Goal: Information Seeking & Learning: Learn about a topic

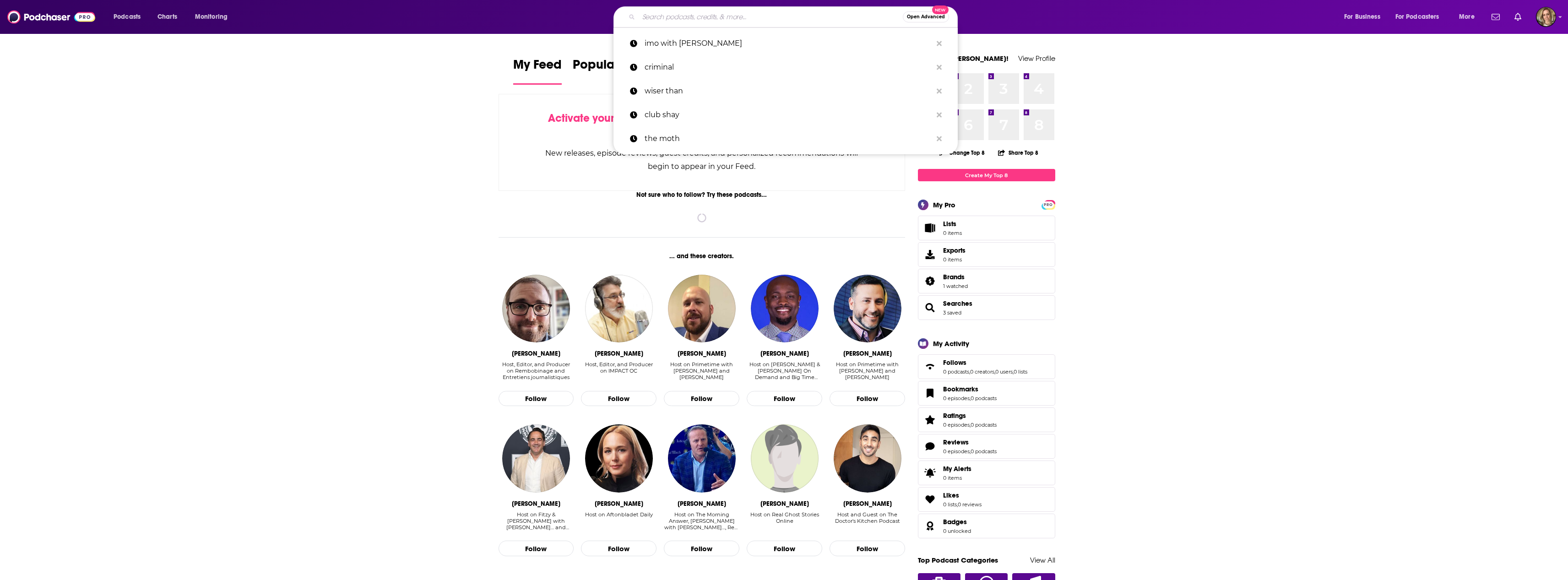
click at [707, 15] on input "Search podcasts, credits, & more..." at bounding box center [771, 17] width 264 height 15
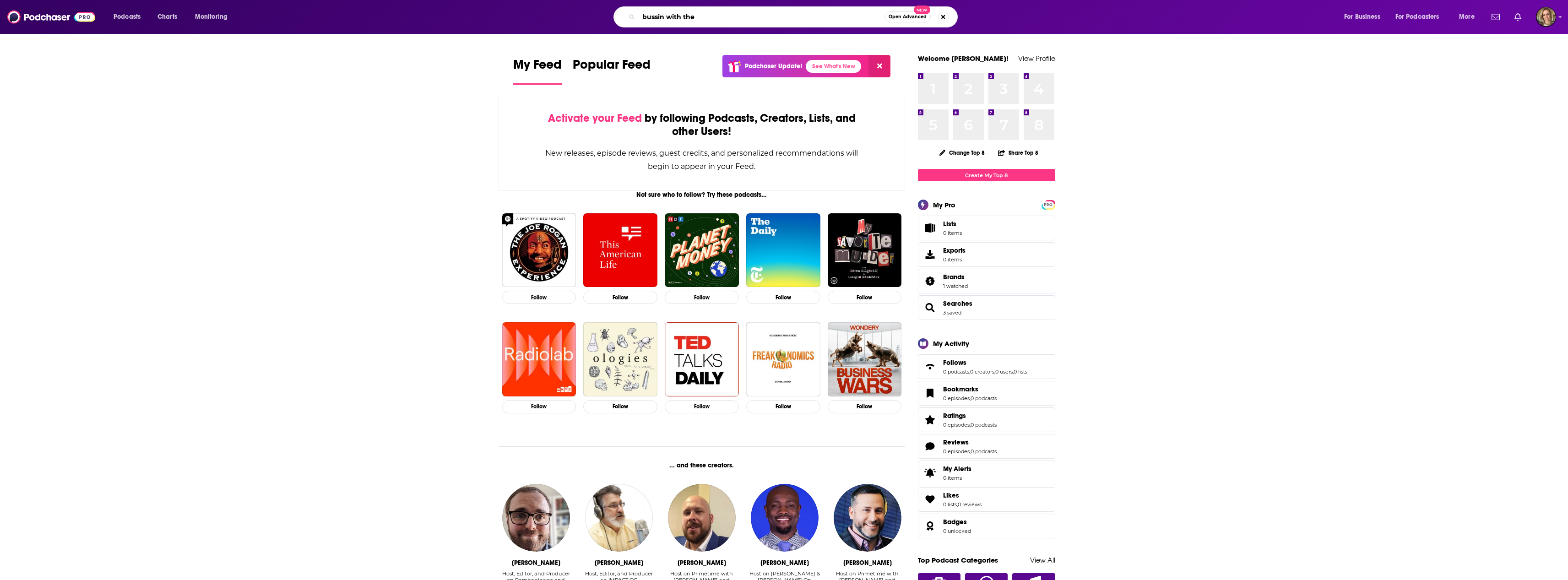
type input "bussin with the"
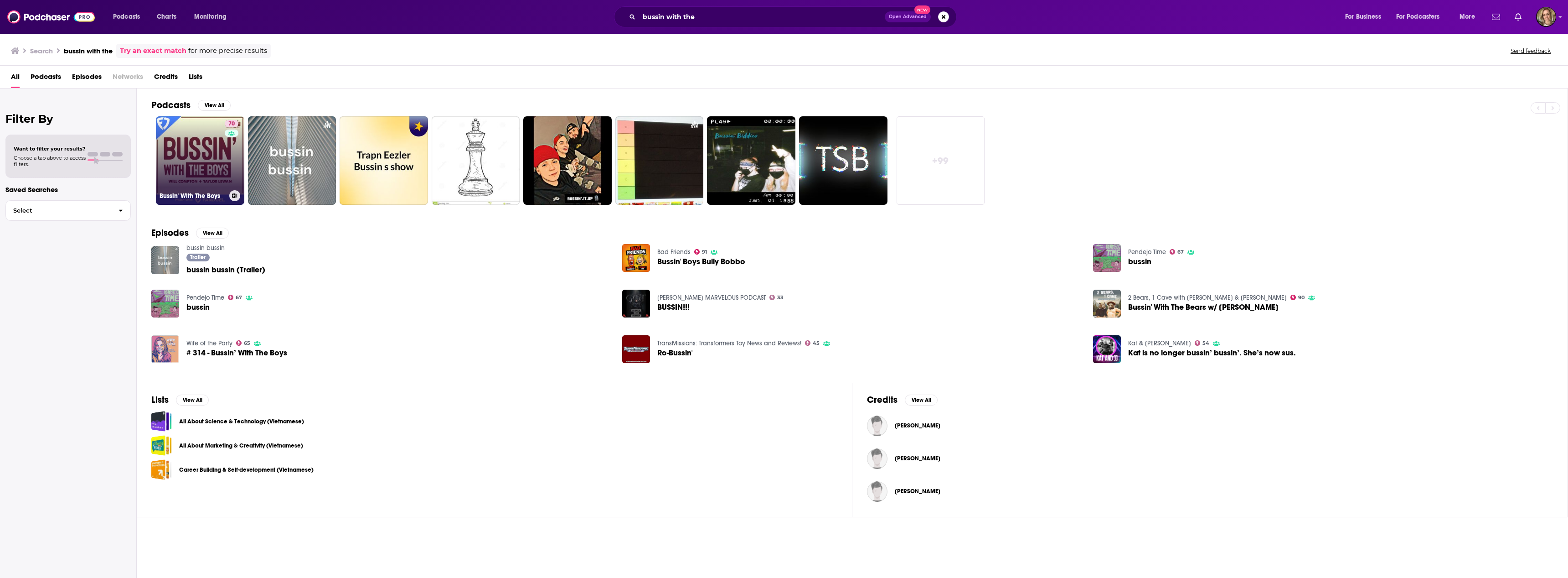
click at [189, 168] on link "70 Bussin' With The Boys" at bounding box center [200, 160] width 88 height 88
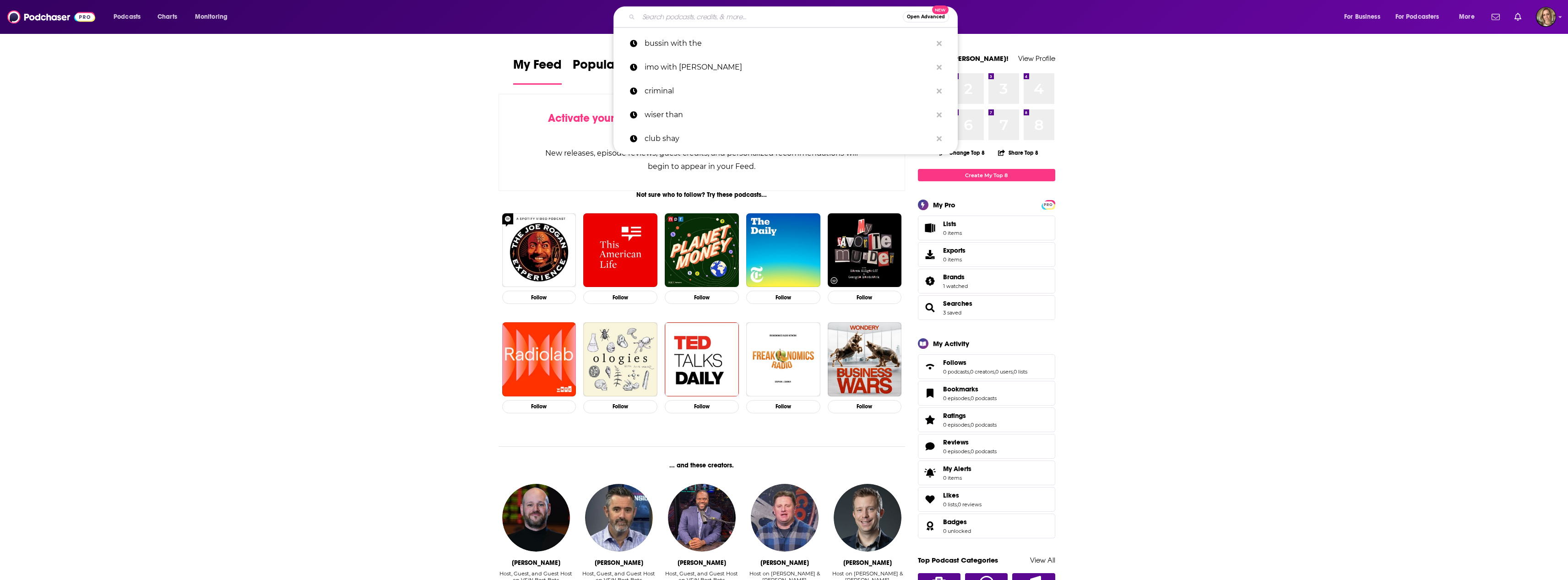
click at [675, 21] on input "Search podcasts, credits, & more..." at bounding box center [771, 17] width 264 height 15
click at [677, 37] on p "bussin with the" at bounding box center [788, 43] width 287 height 24
type input "bussin with the"
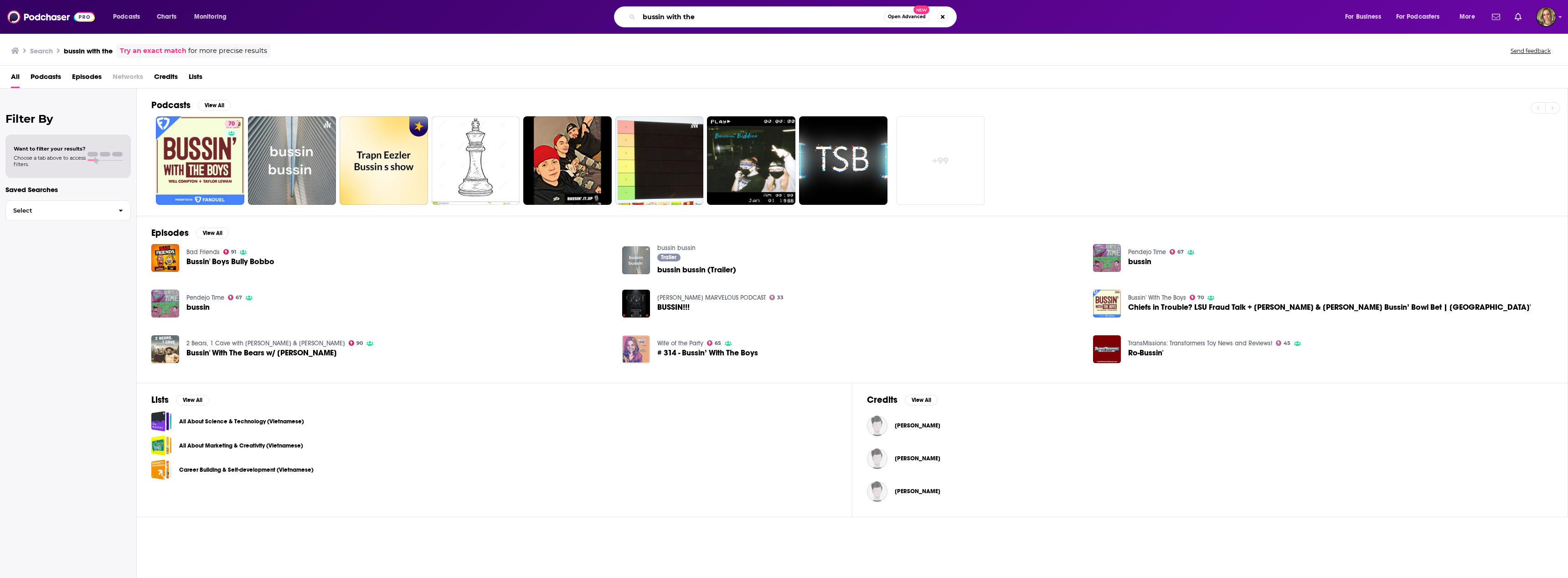
click at [796, 15] on input "bussin with the" at bounding box center [761, 17] width 245 height 15
click at [166, 151] on link "70 Bussin' With The Boys" at bounding box center [200, 160] width 88 height 88
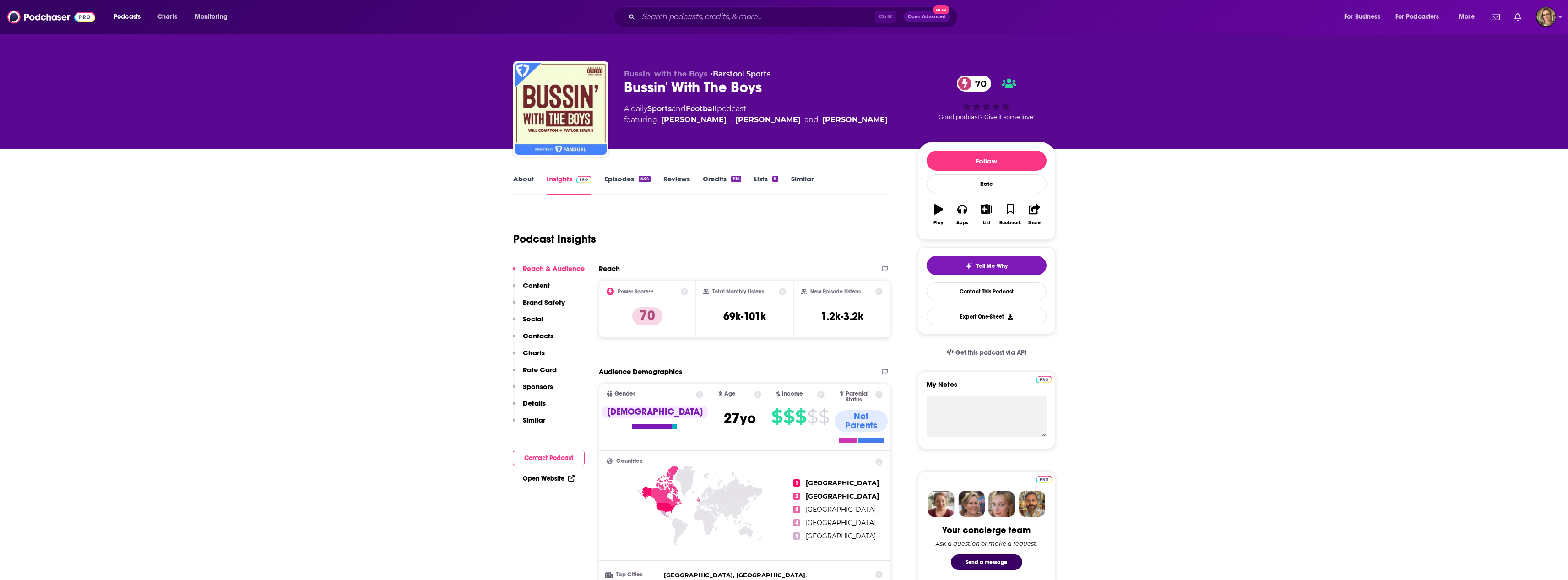
click at [801, 180] on link "Similar" at bounding box center [802, 185] width 23 height 21
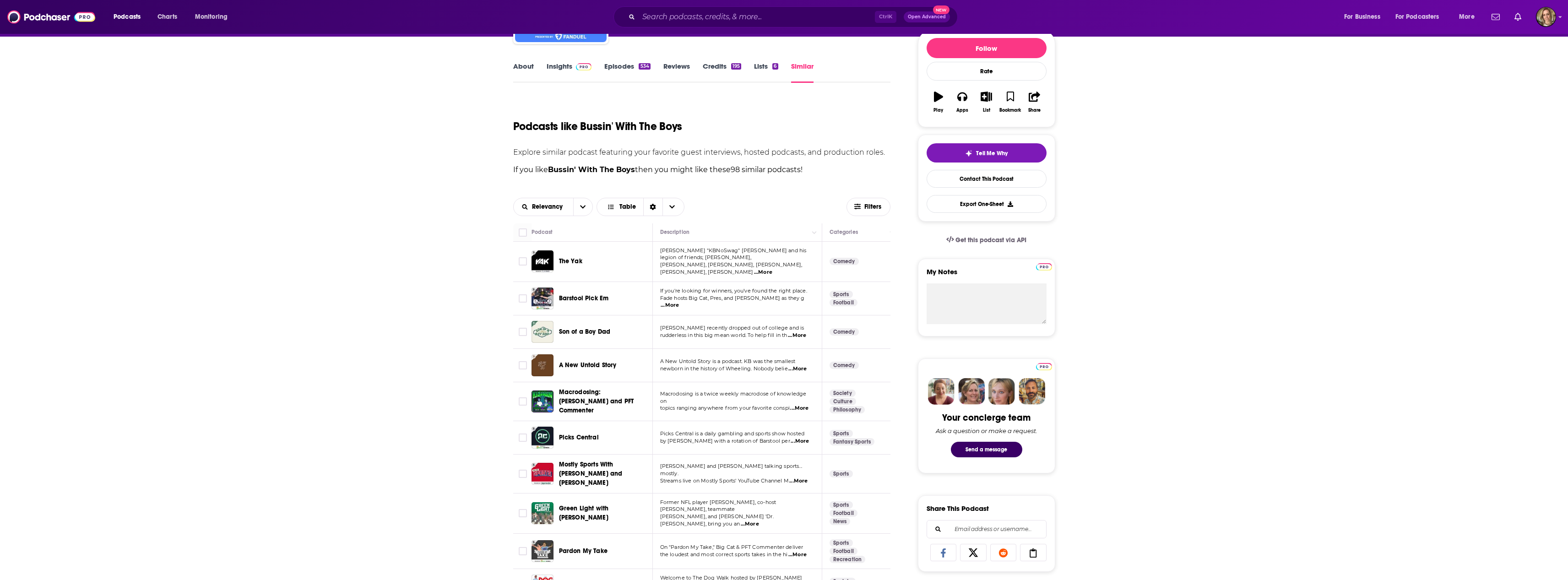
scroll to position [138, 0]
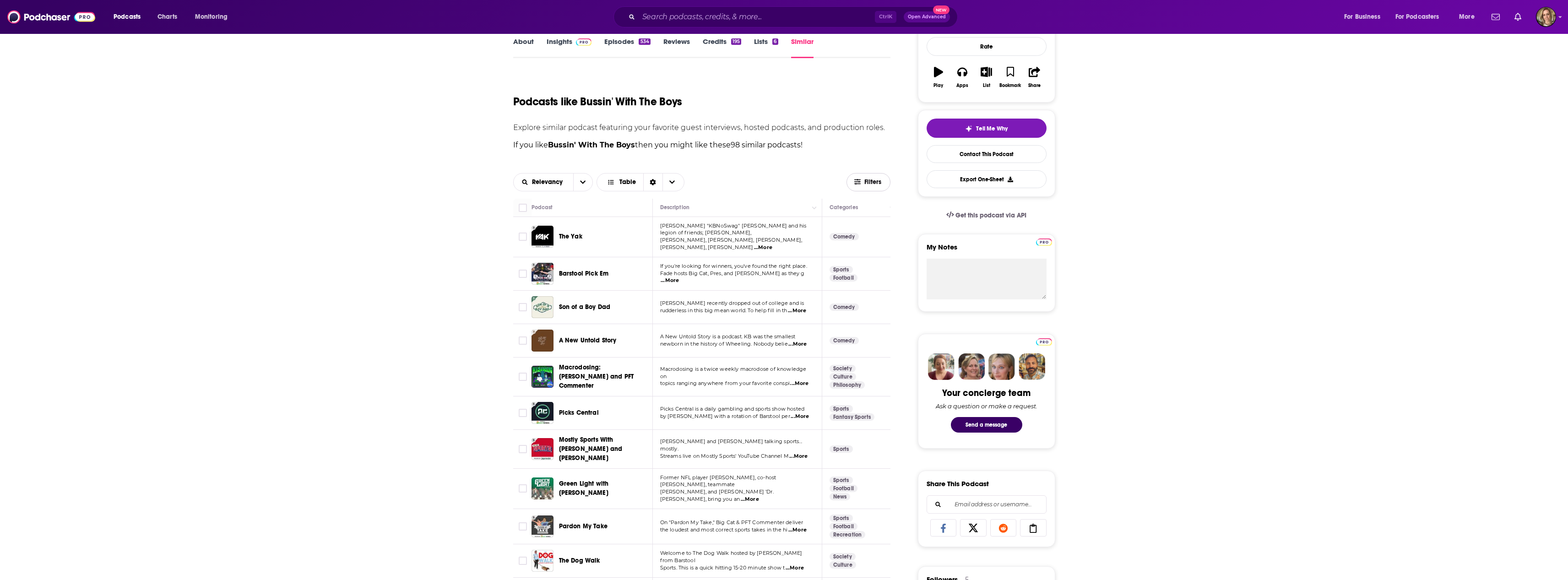
click at [883, 183] on span "Filters" at bounding box center [868, 182] width 43 height 7
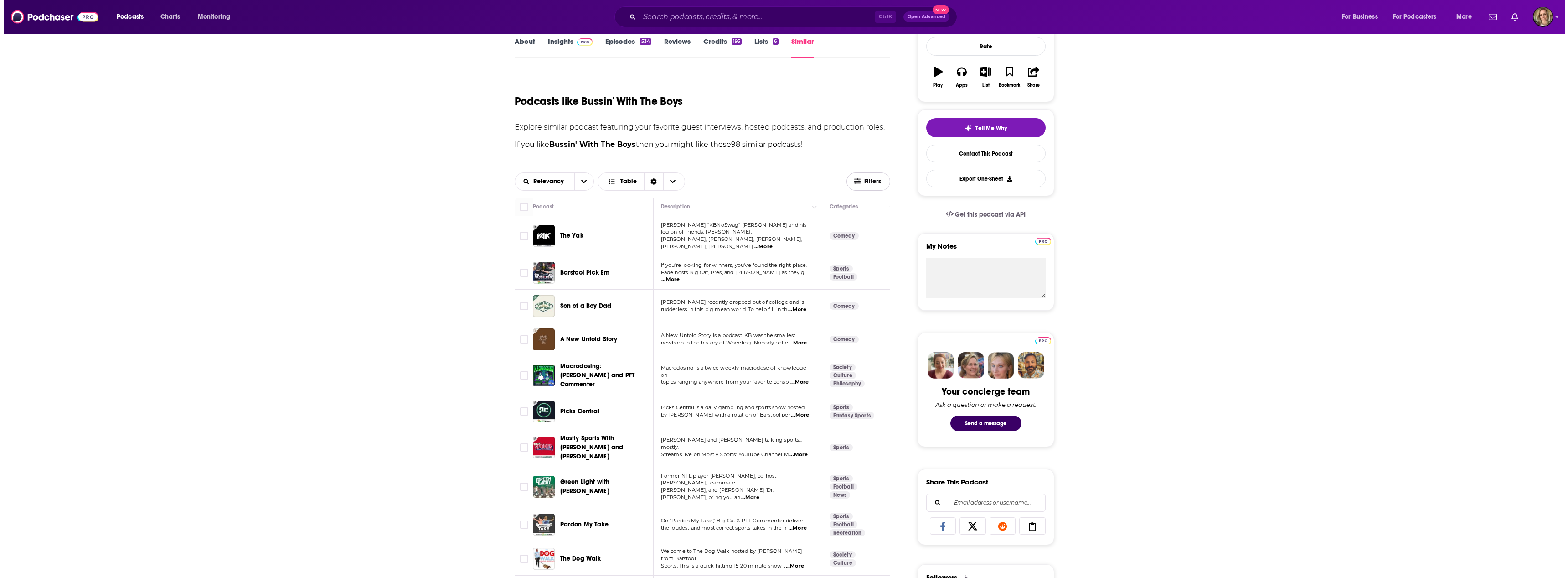
scroll to position [0, 0]
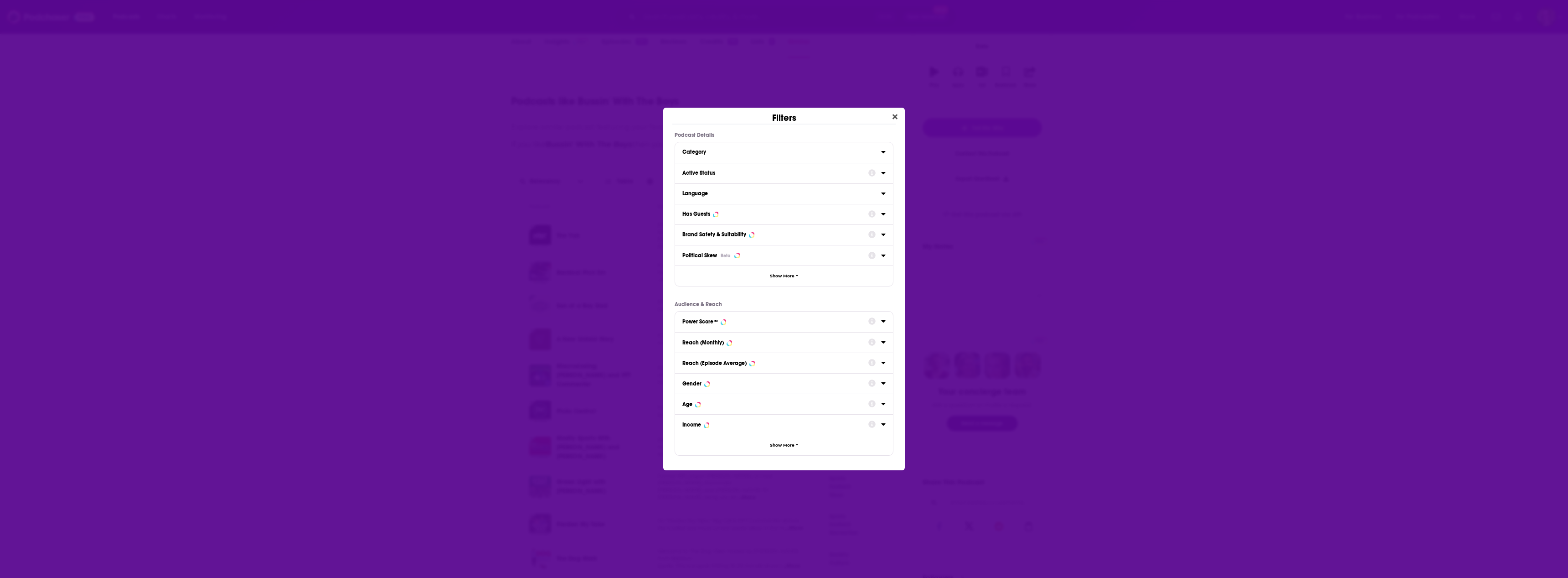
click at [879, 173] on div "Dialog" at bounding box center [877, 172] width 17 height 12
click at [881, 173] on icon "Dialog" at bounding box center [883, 173] width 4 height 7
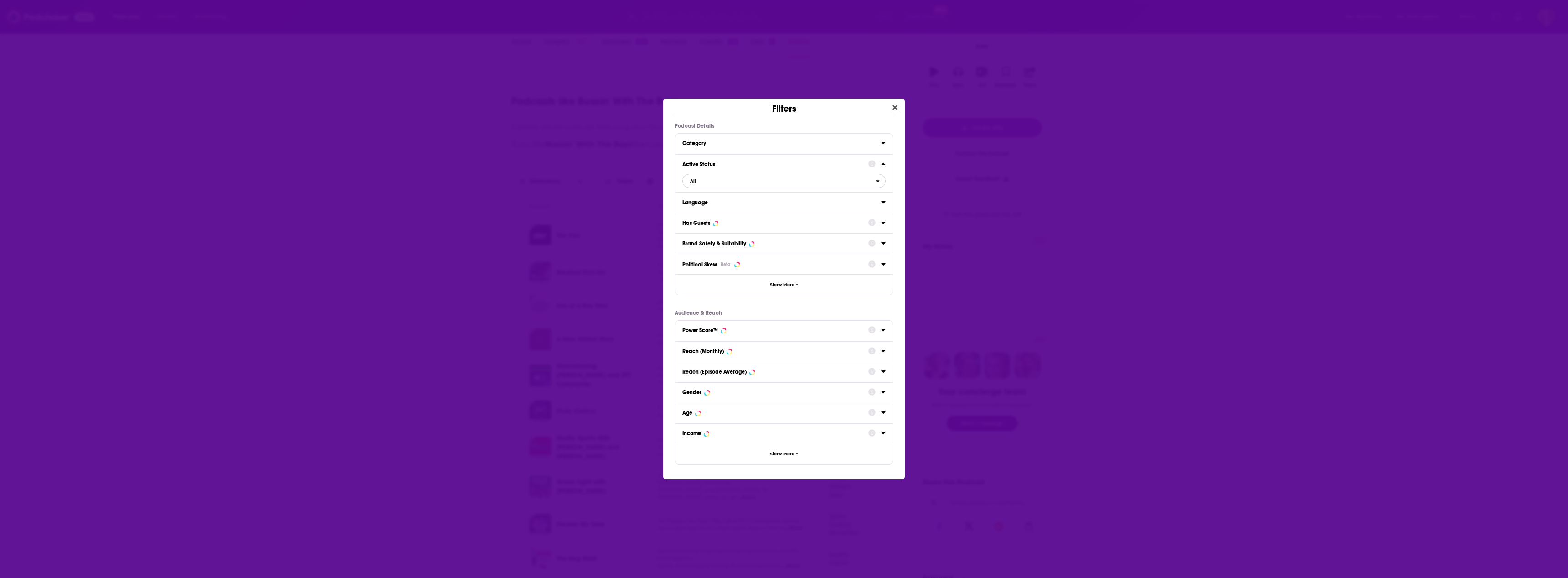
click at [830, 183] on span "All" at bounding box center [779, 181] width 193 height 12
click at [699, 211] on span "Active" at bounding box center [736, 211] width 99 height 5
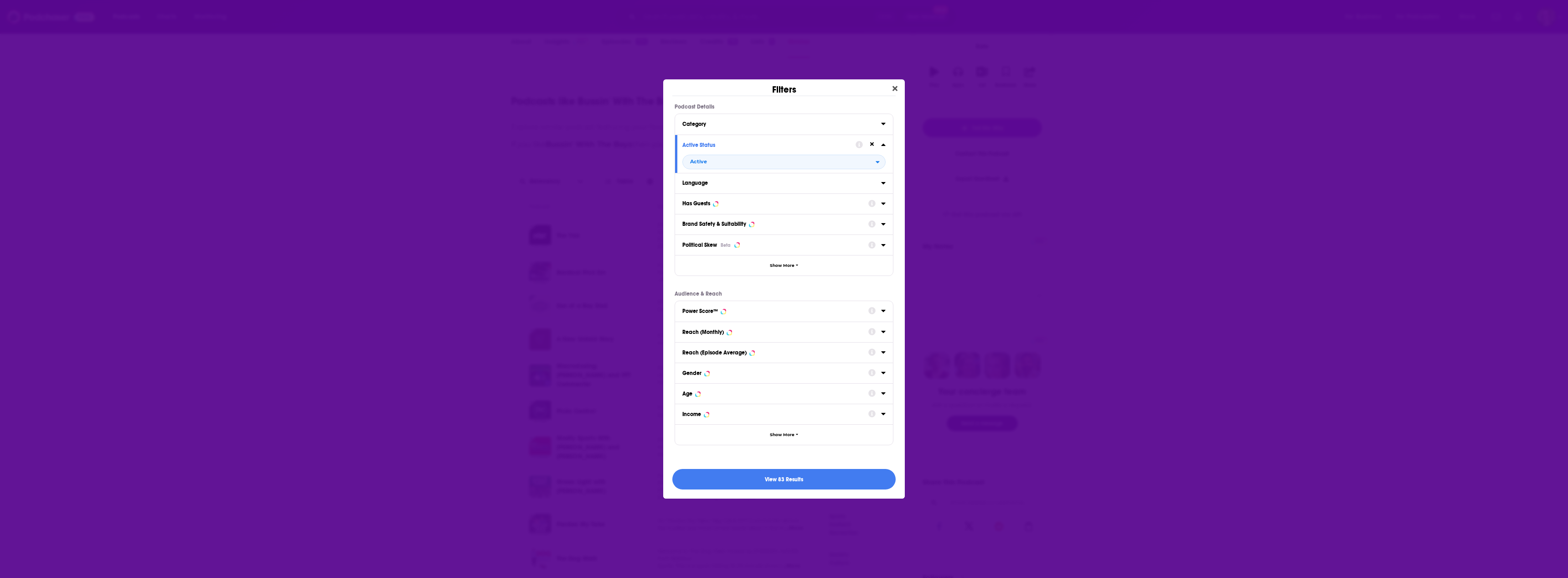
click at [755, 315] on button "Power Score™" at bounding box center [775, 310] width 186 height 12
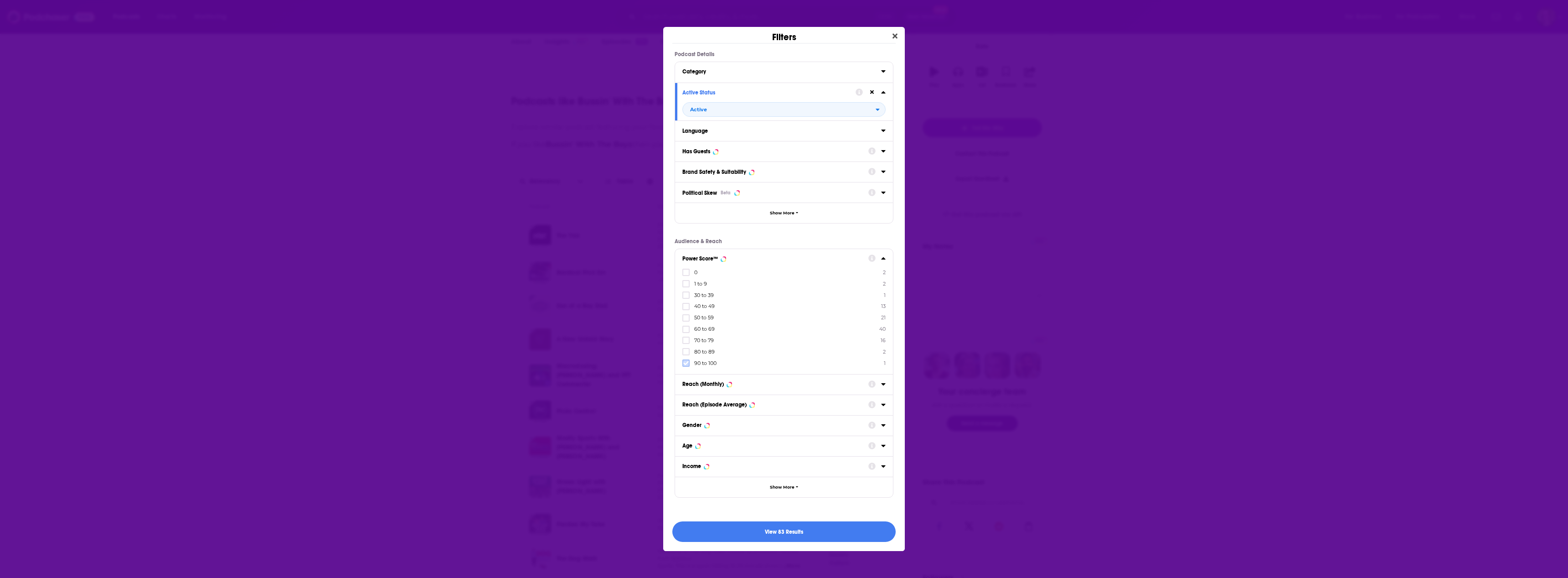
click at [685, 361] on icon "Dialog" at bounding box center [686, 363] width 5 height 5
click at [880, 388] on div "Dialog" at bounding box center [877, 384] width 17 height 12
click at [689, 364] on label "Dialog" at bounding box center [686, 363] width 7 height 7
click at [881, 426] on icon "Dialog" at bounding box center [883, 425] width 4 height 7
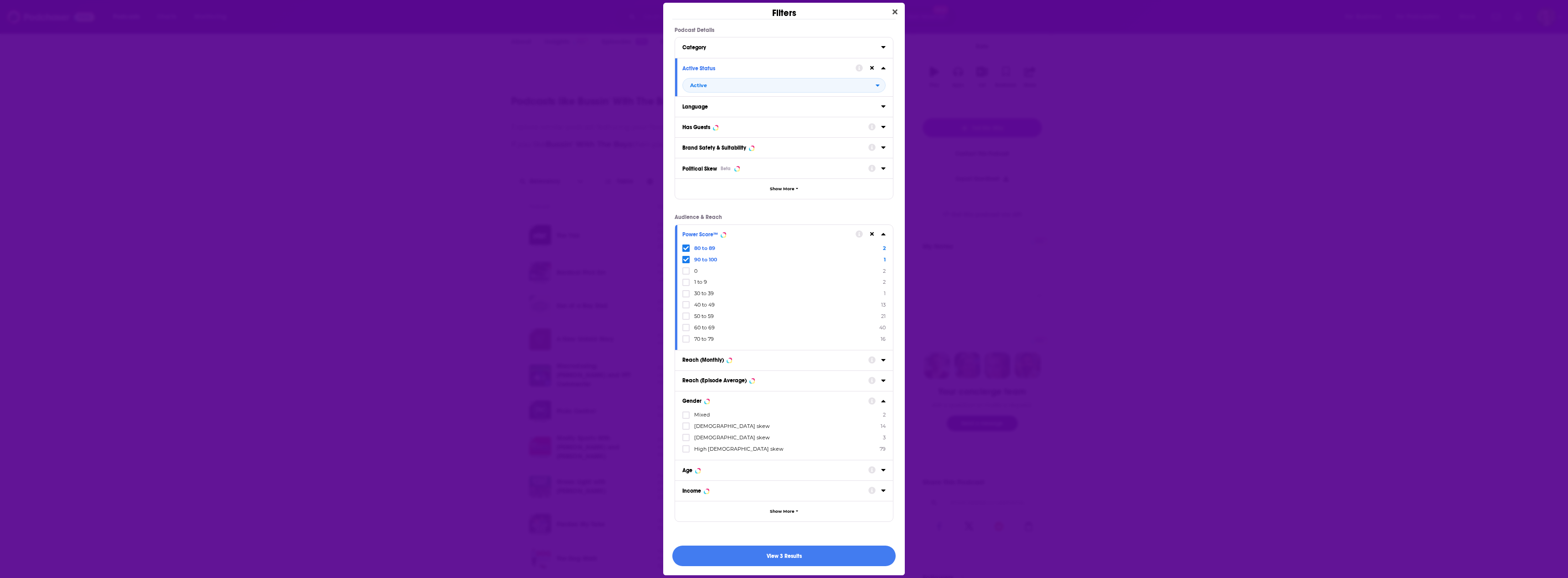
click at [881, 471] on icon "Dialog" at bounding box center [883, 470] width 4 height 7
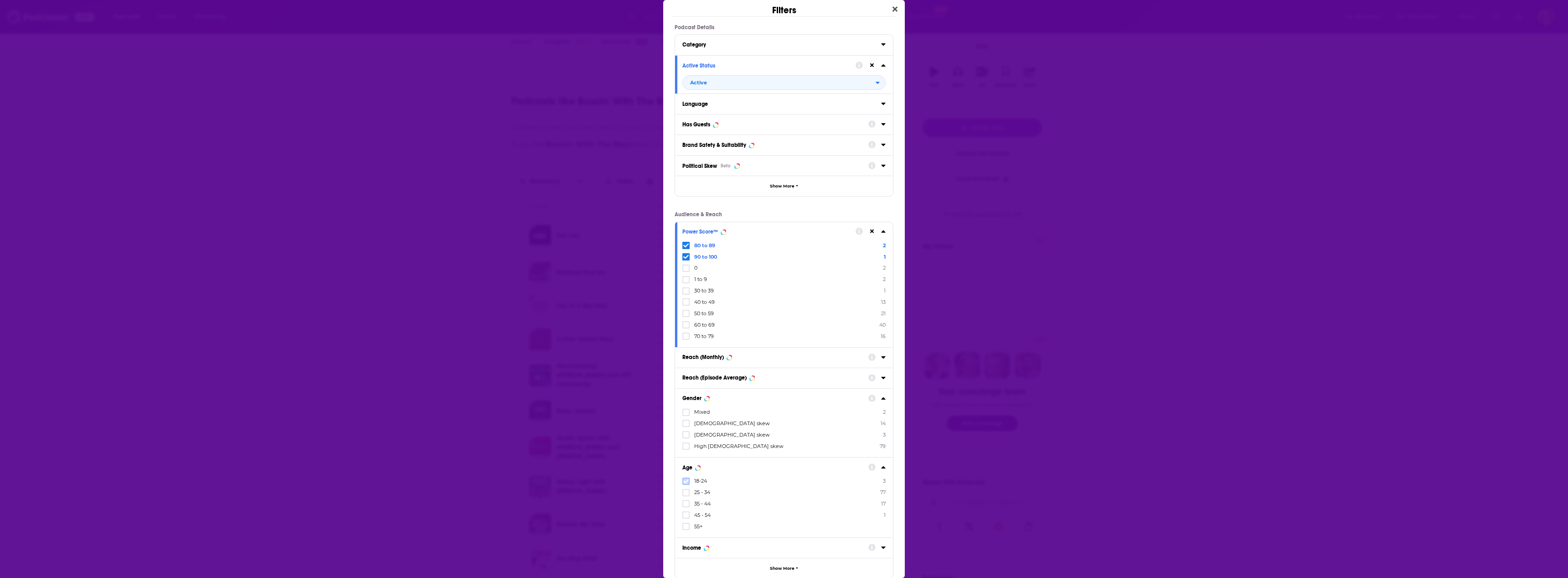
click at [687, 482] on icon "Dialog" at bounding box center [686, 481] width 5 height 4
click at [687, 493] on icon "Dialog" at bounding box center [686, 492] width 5 height 5
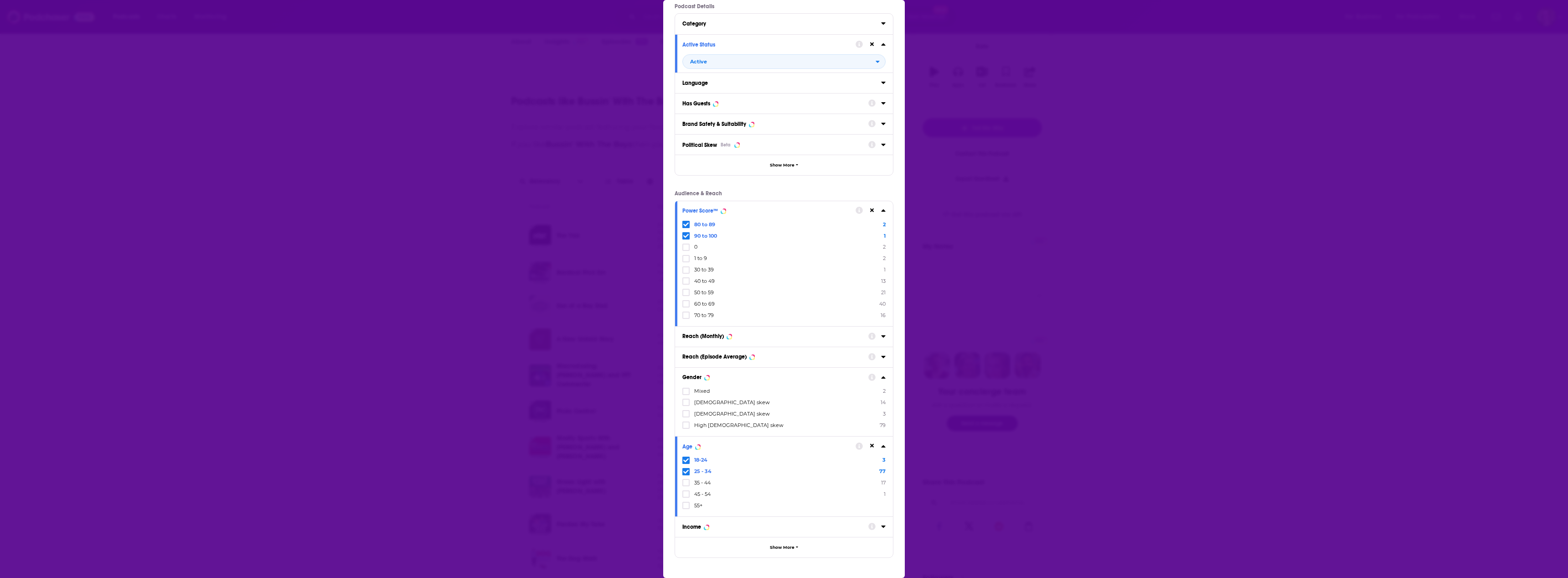
scroll to position [46, 0]
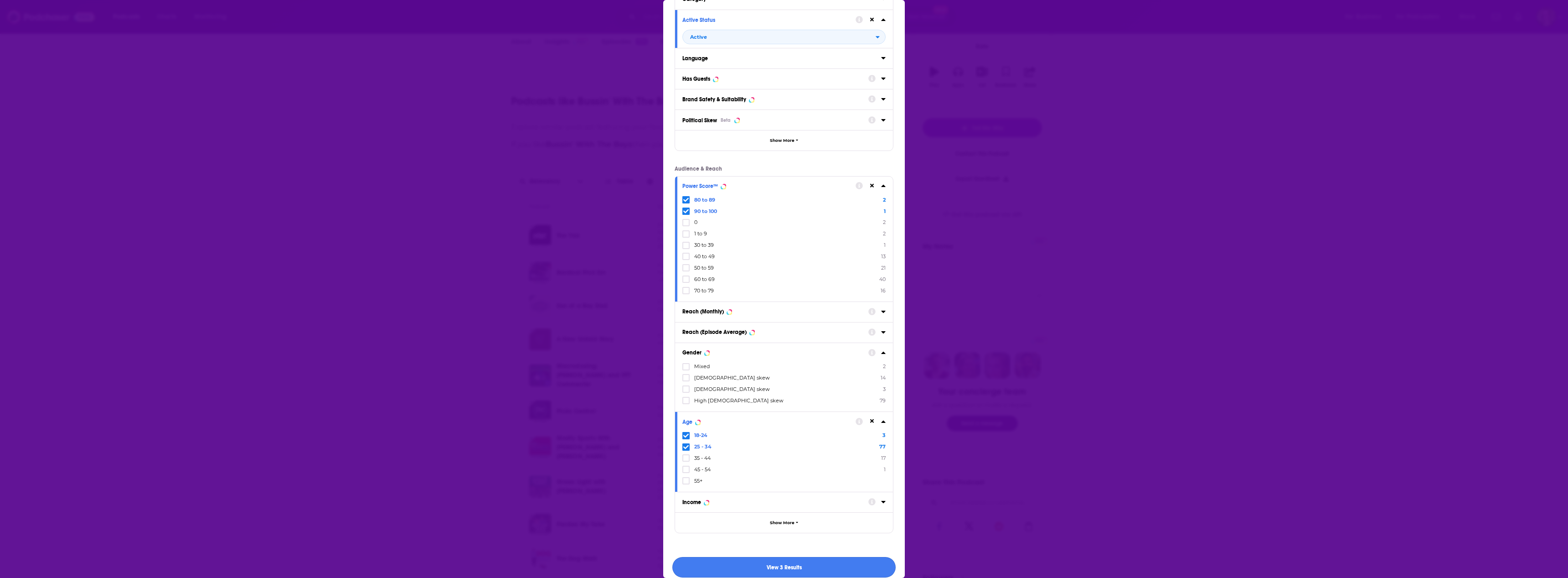
click at [771, 567] on button "View 3 Results" at bounding box center [784, 567] width 223 height 21
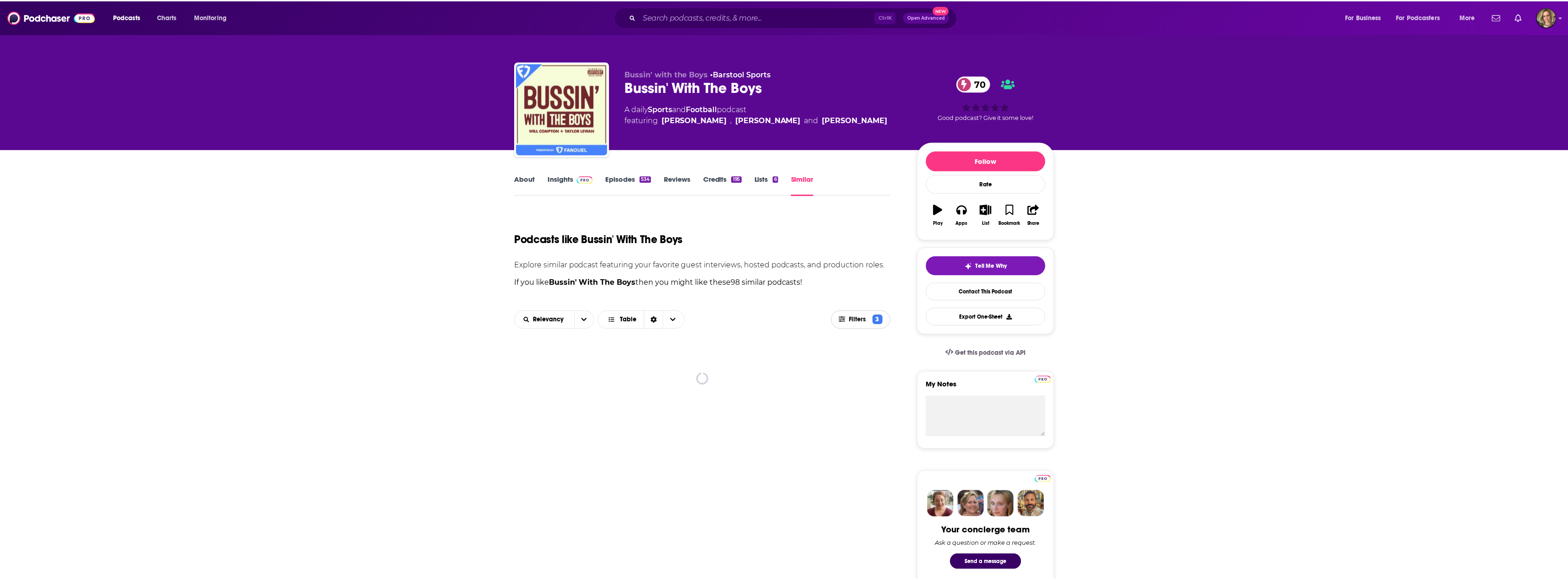
scroll to position [138, 0]
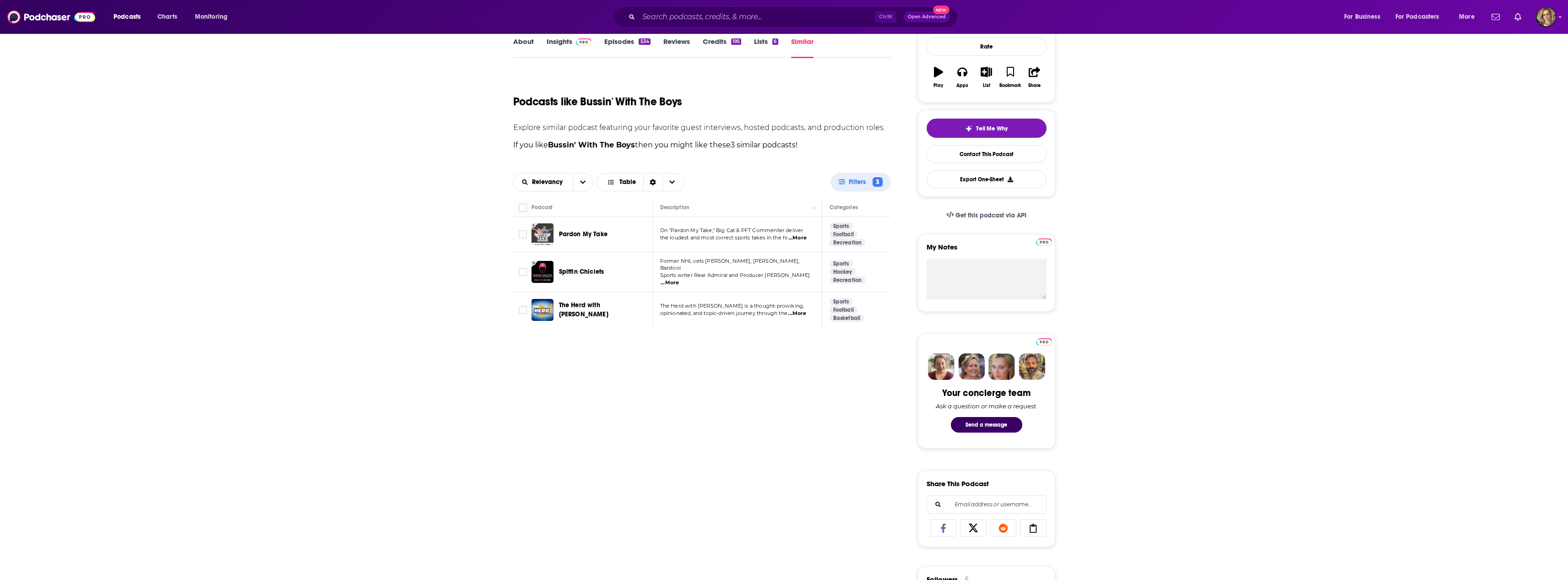
click at [566, 45] on link "Insights" at bounding box center [569, 48] width 45 height 21
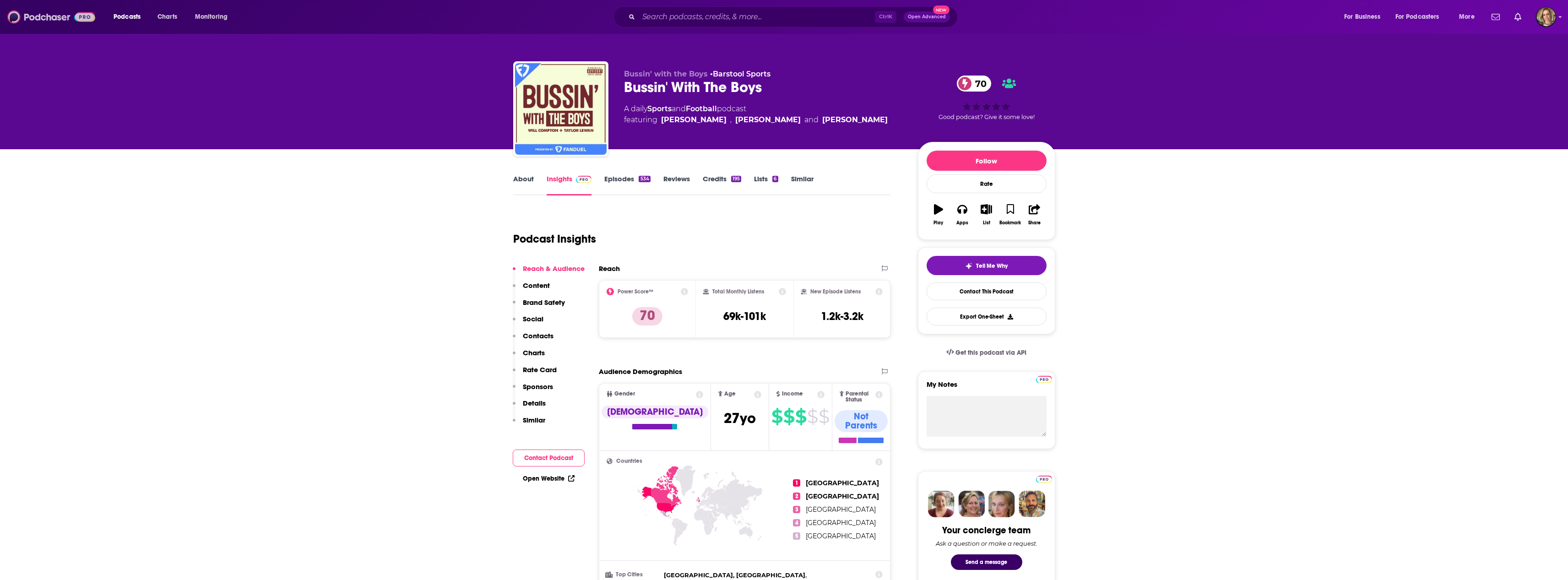
click at [91, 13] on img at bounding box center [51, 17] width 88 height 17
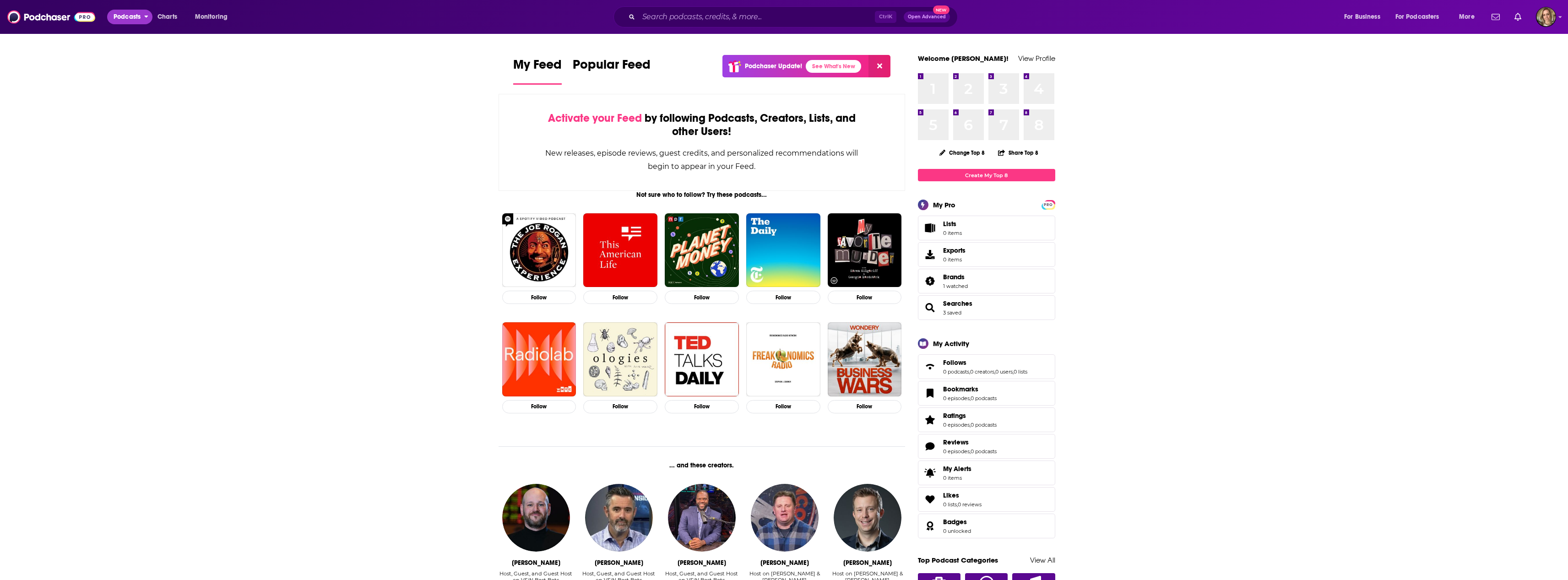
click at [119, 21] on span "Podcasts" at bounding box center [127, 17] width 27 height 13
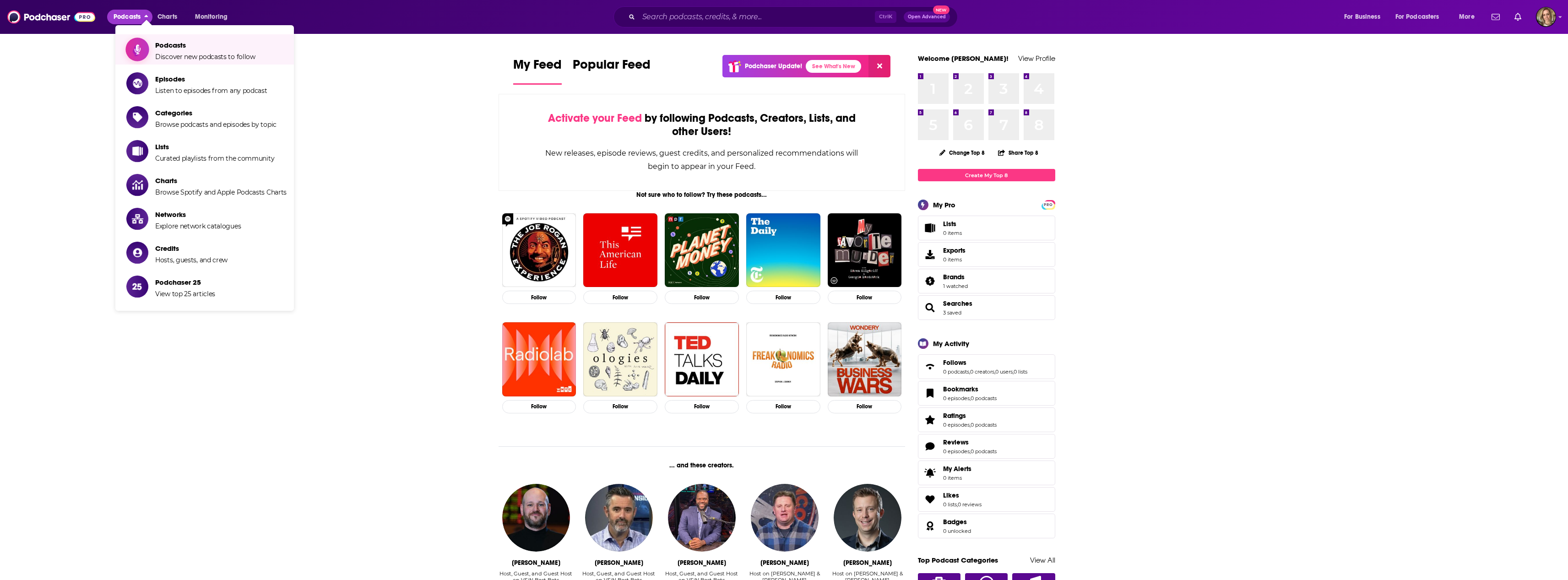
click at [260, 52] on link "Podcasts Discover new podcasts to follow" at bounding box center [207, 49] width 160 height 23
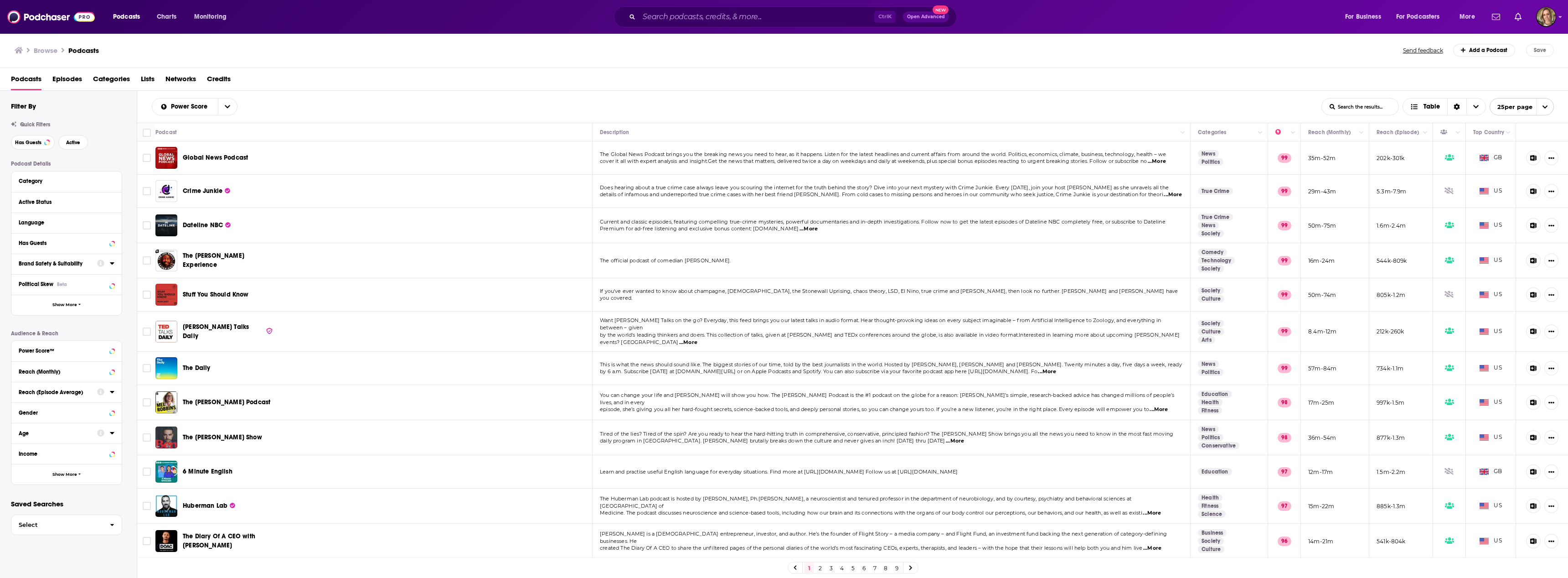
click at [86, 437] on button "Age" at bounding box center [58, 432] width 79 height 12
click at [22, 446] on icon at bounding box center [22, 446] width 5 height 5
click at [24, 459] on icon at bounding box center [22, 458] width 5 height 5
click at [68, 556] on button "View 10k+ Results" at bounding box center [68, 558] width 128 height 21
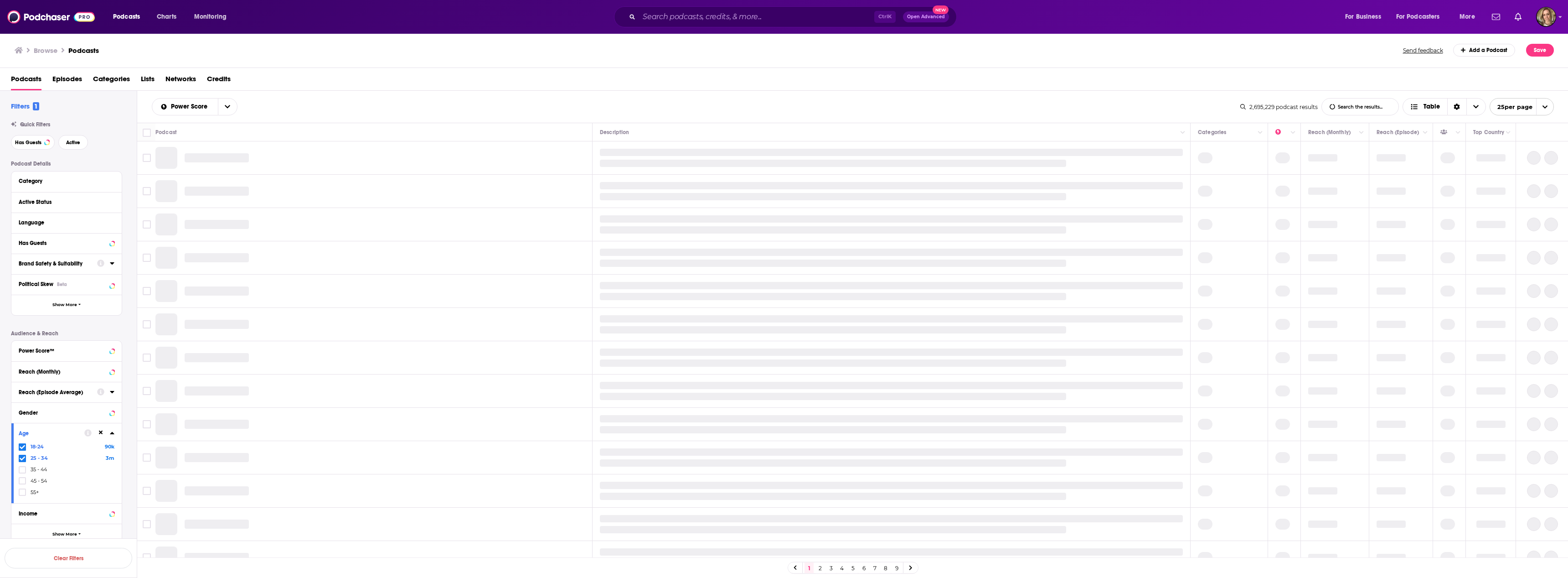
click at [63, 359] on div "Power Score™" at bounding box center [66, 351] width 110 height 21
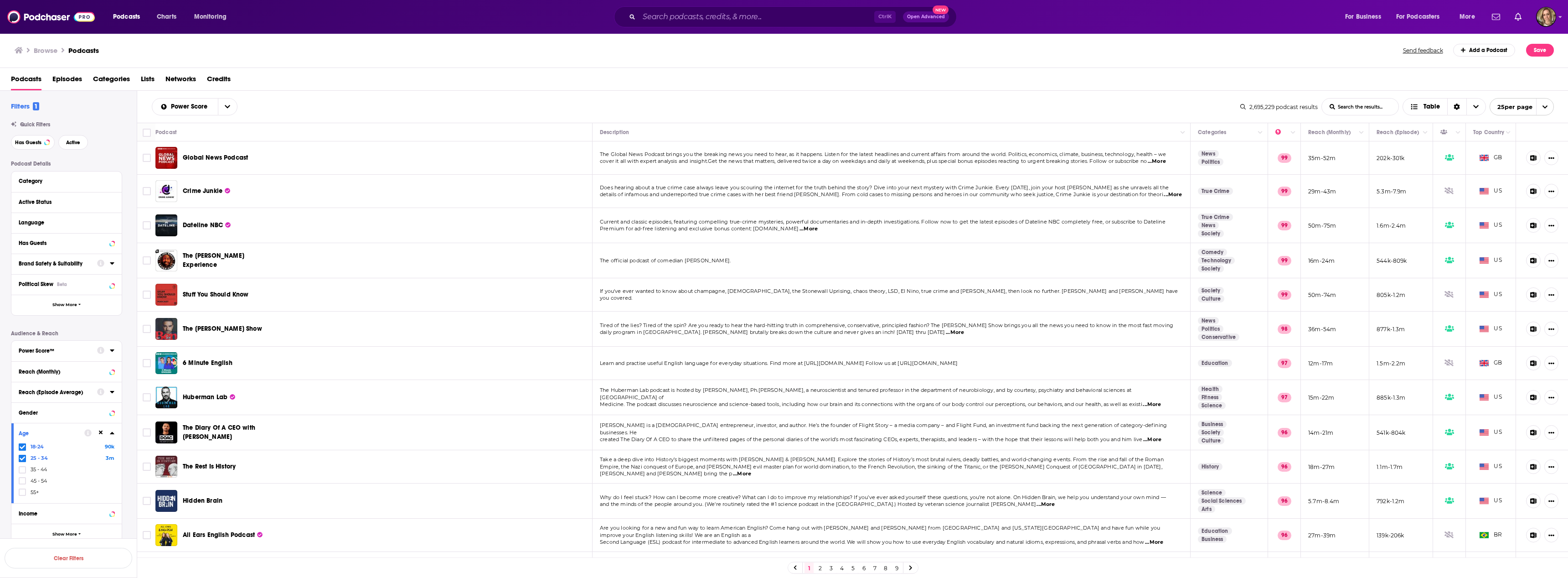
click at [102, 350] on icon at bounding box center [101, 350] width 7 height 7
click at [111, 329] on div "Podcast Details Category Active Status Language Has Guests Brand Safety & Suita…" at bounding box center [74, 353] width 126 height 384
click at [79, 348] on div "Power Score™" at bounding box center [55, 351] width 72 height 6
click at [22, 476] on icon at bounding box center [22, 478] width 5 height 5
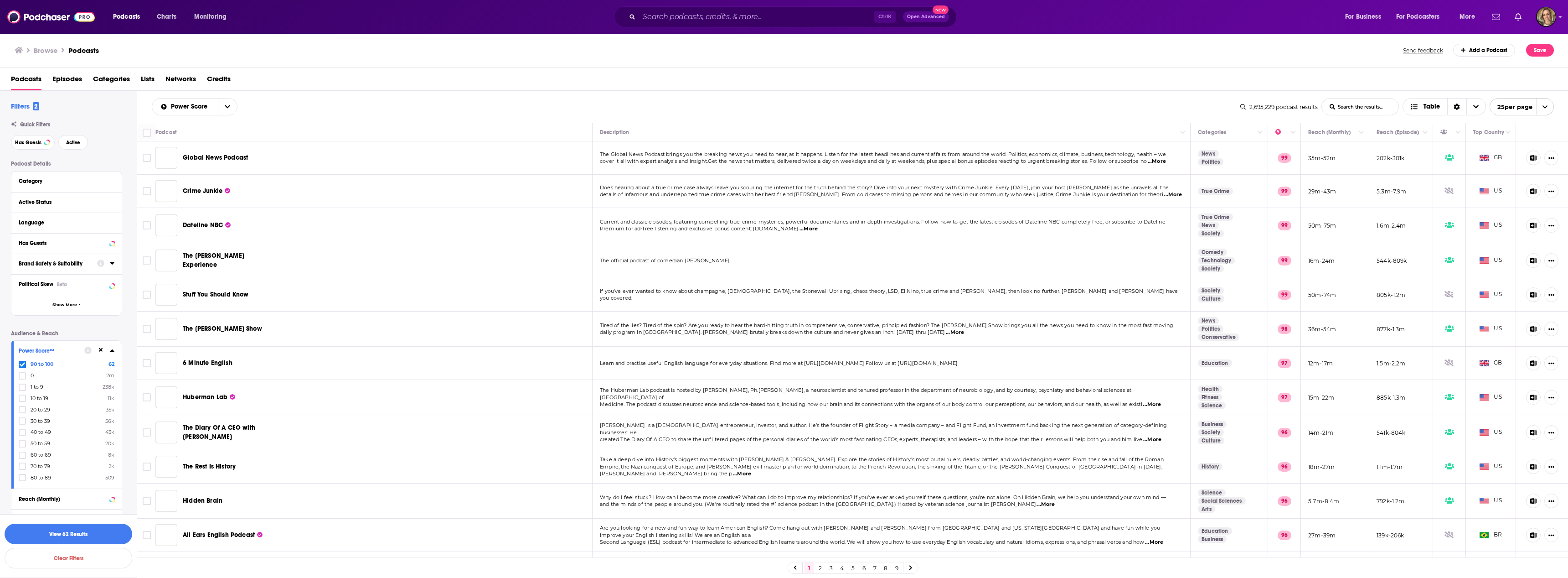
scroll to position [91, 0]
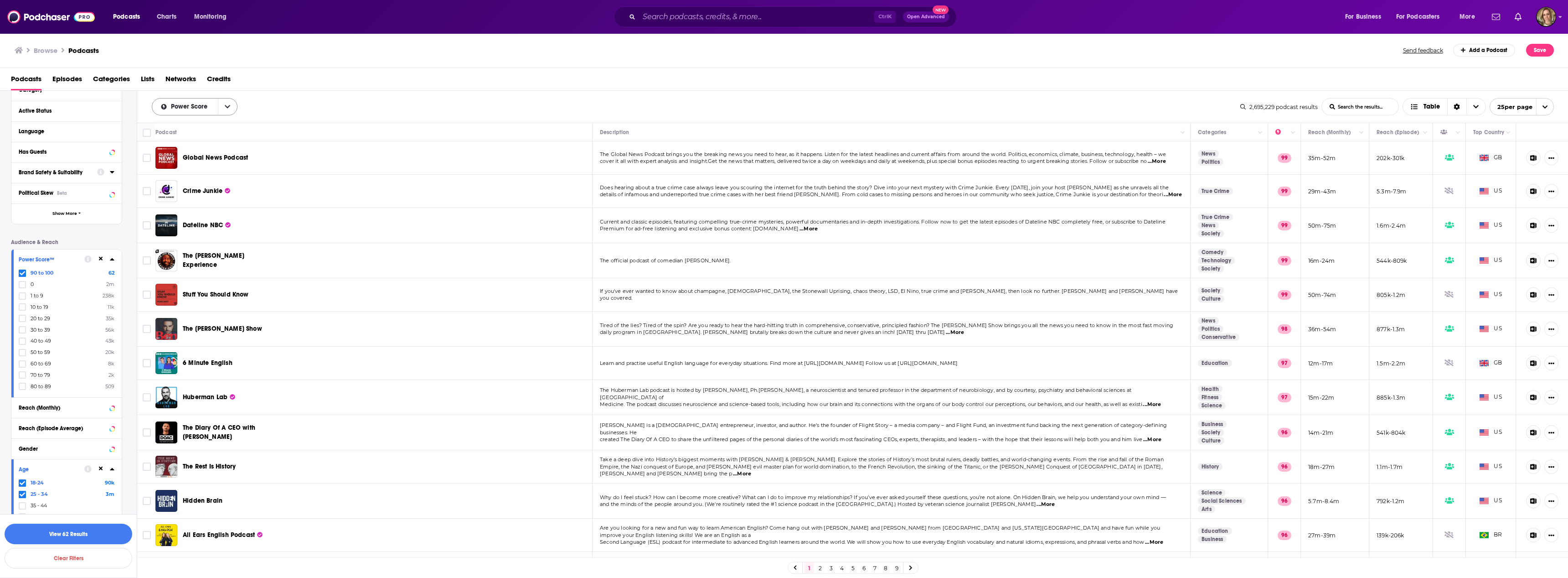
click at [225, 108] on icon "open menu" at bounding box center [227, 107] width 5 height 6
click at [184, 123] on span "By Rating" at bounding box center [200, 123] width 60 height 5
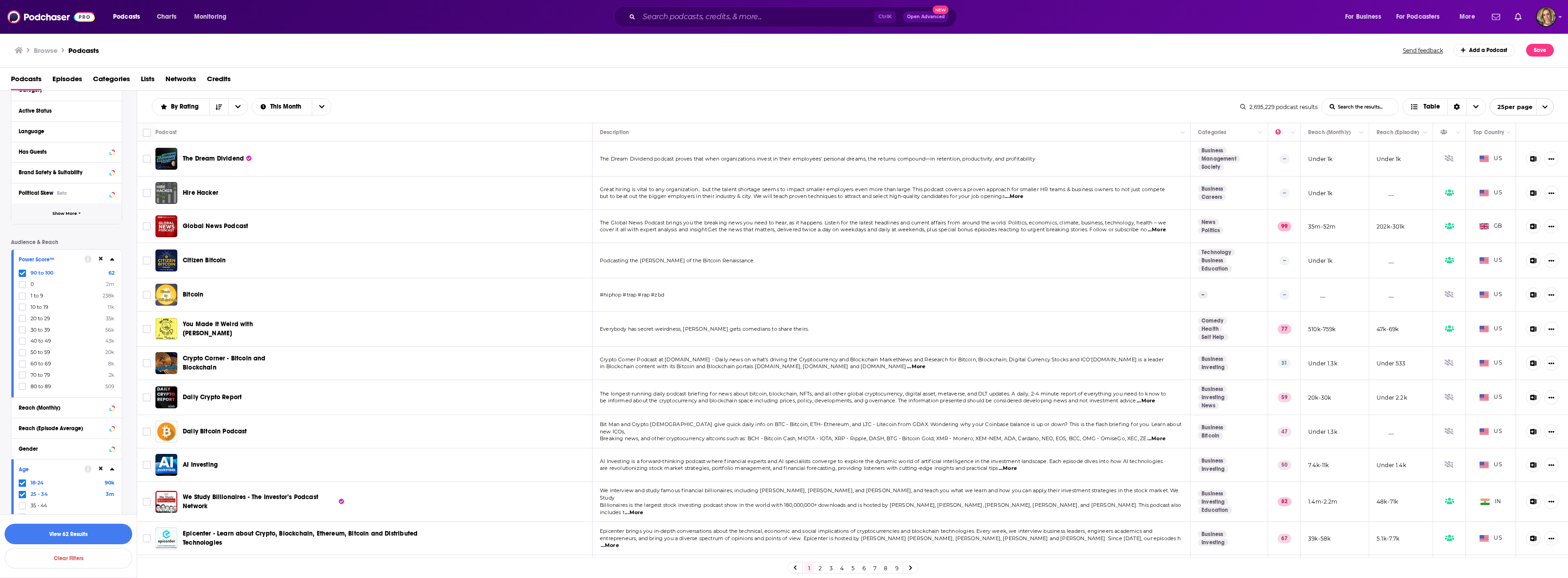
click at [60, 214] on span "Show More" at bounding box center [65, 214] width 24 height 5
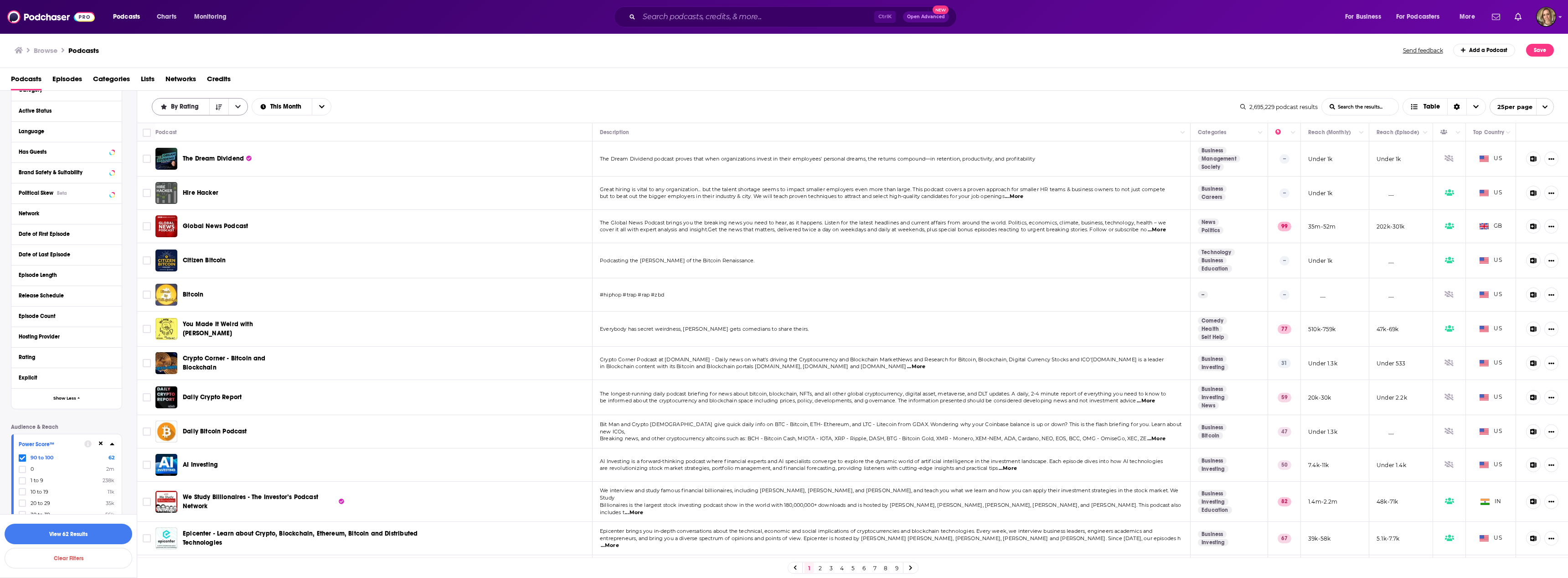
click at [237, 108] on icon "open menu" at bounding box center [237, 107] width 5 height 6
click at [189, 166] on span "Power Score" at bounding box center [205, 169] width 70 height 5
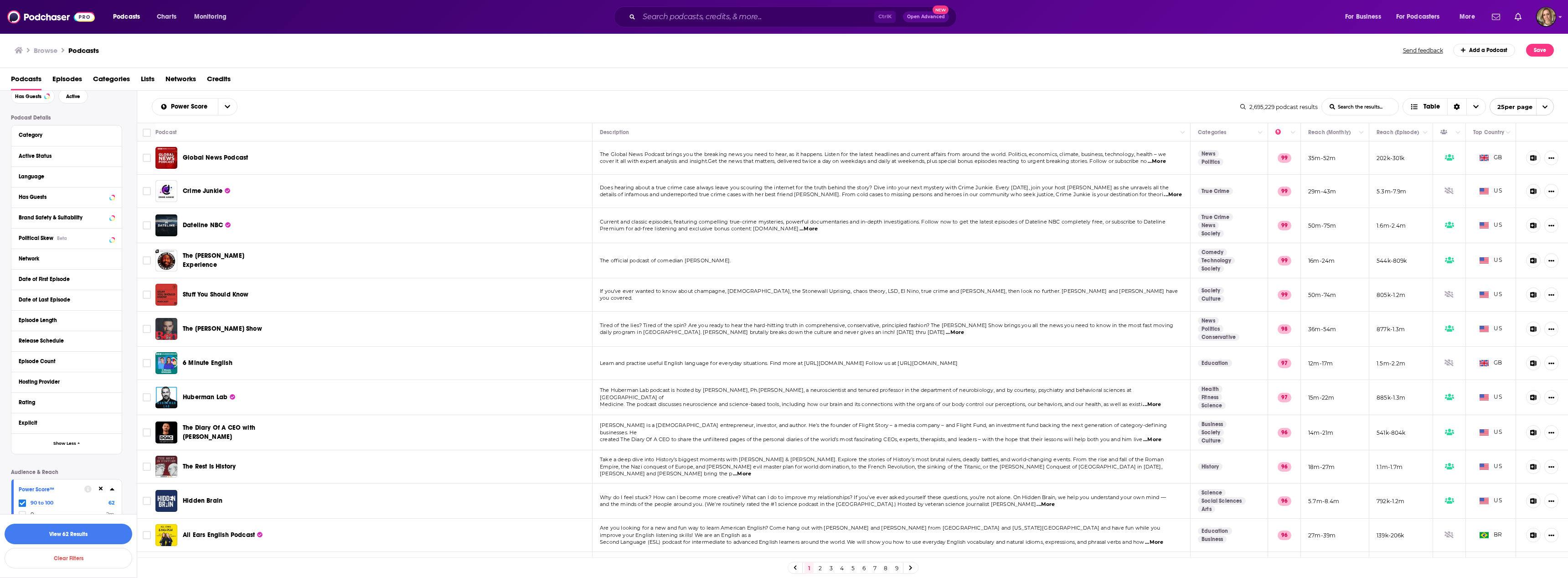
scroll to position [46, 0]
click at [49, 159] on div "Active Status" at bounding box center [55, 157] width 72 height 6
click at [37, 177] on span "All" at bounding box center [61, 173] width 85 height 12
click at [39, 203] on span "Active" at bounding box center [46, 203] width 46 height 5
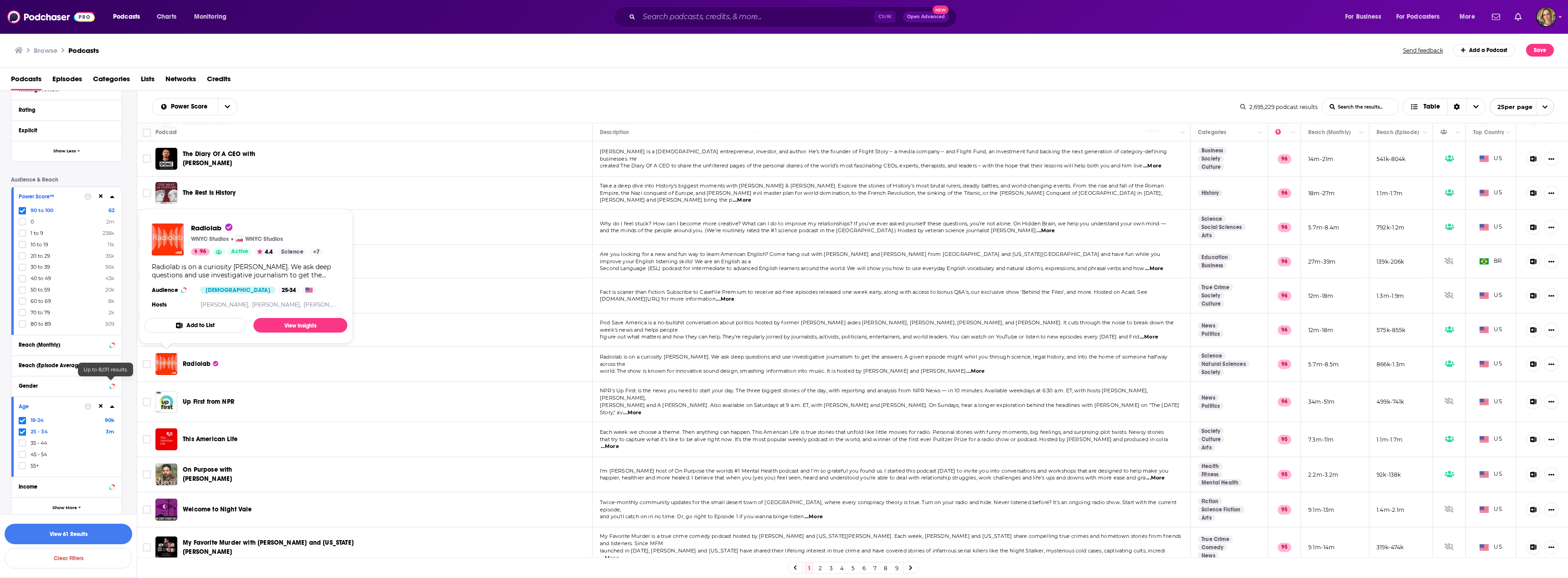
scroll to position [364, 0]
click at [70, 501] on span "Show More" at bounding box center [65, 500] width 24 height 5
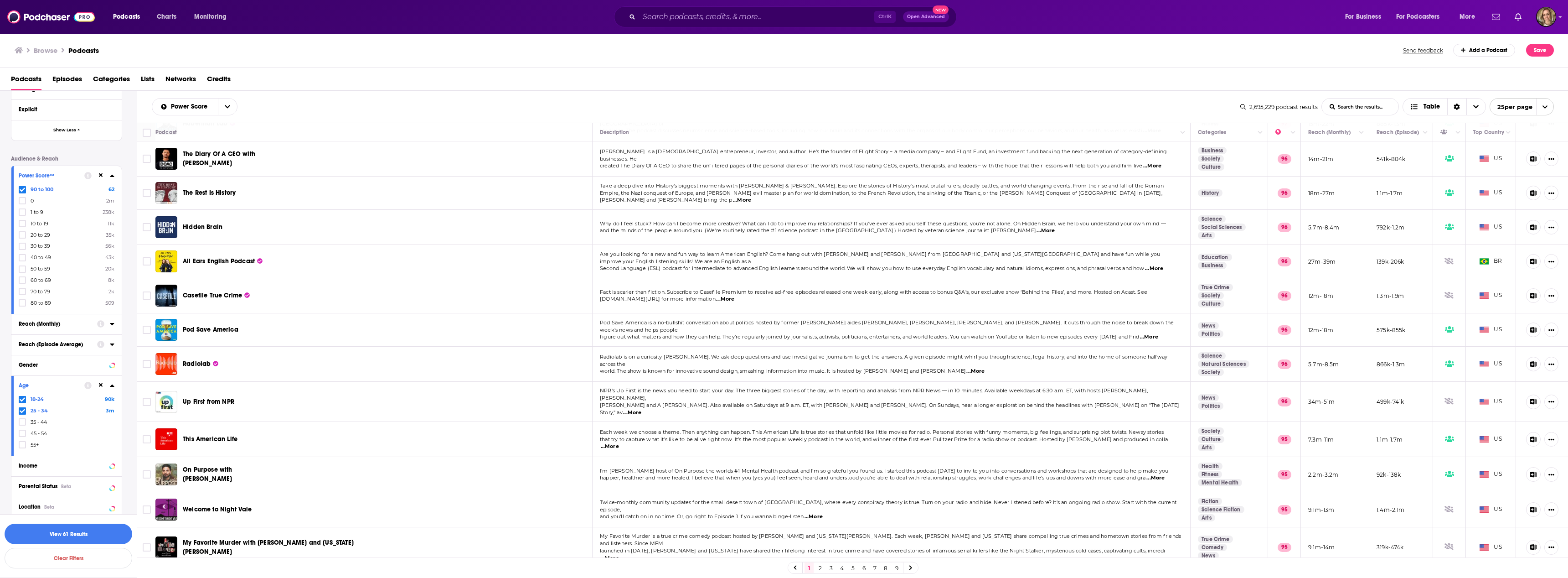
scroll to position [507, 0]
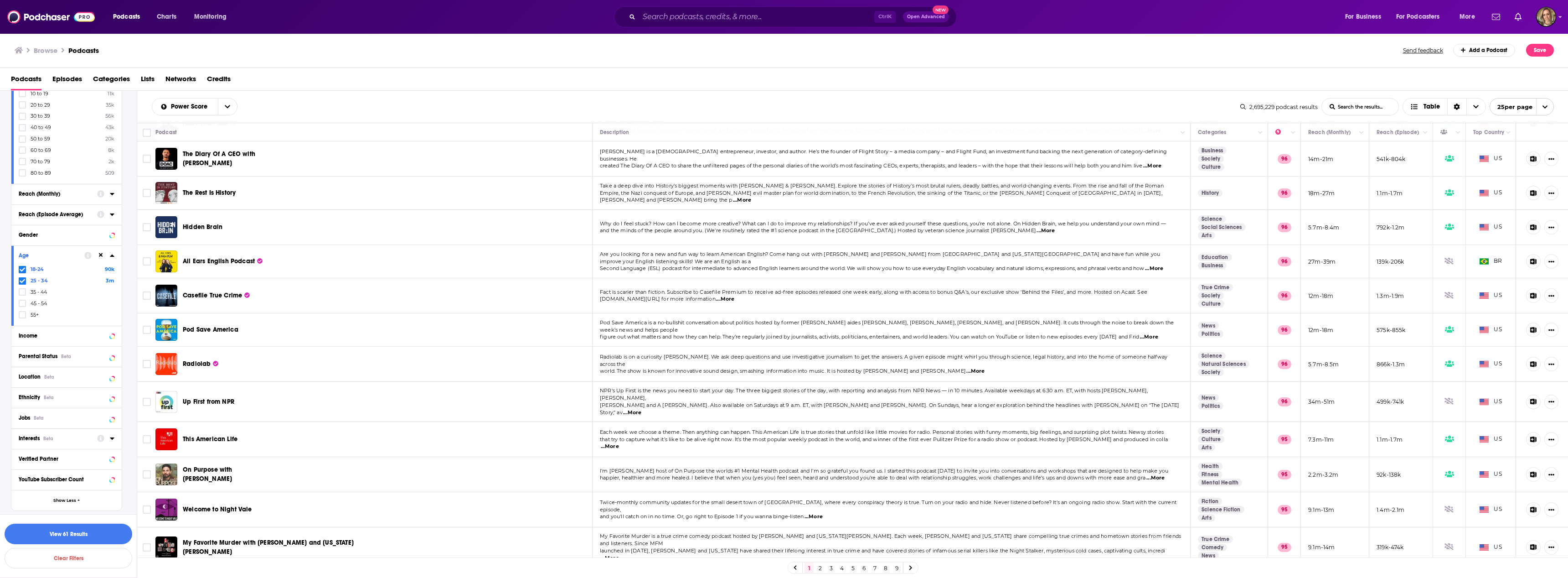
click at [80, 438] on div "Interests Beta" at bounding box center [55, 438] width 72 height 6
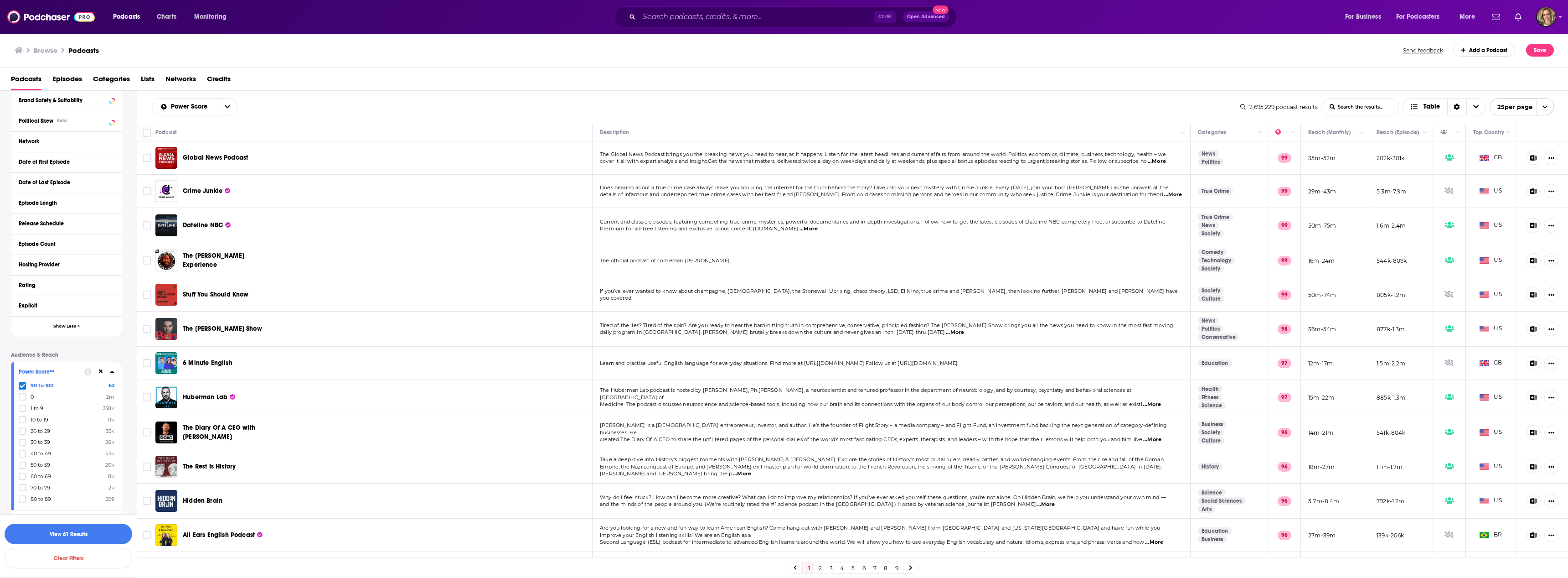
scroll to position [94, 0]
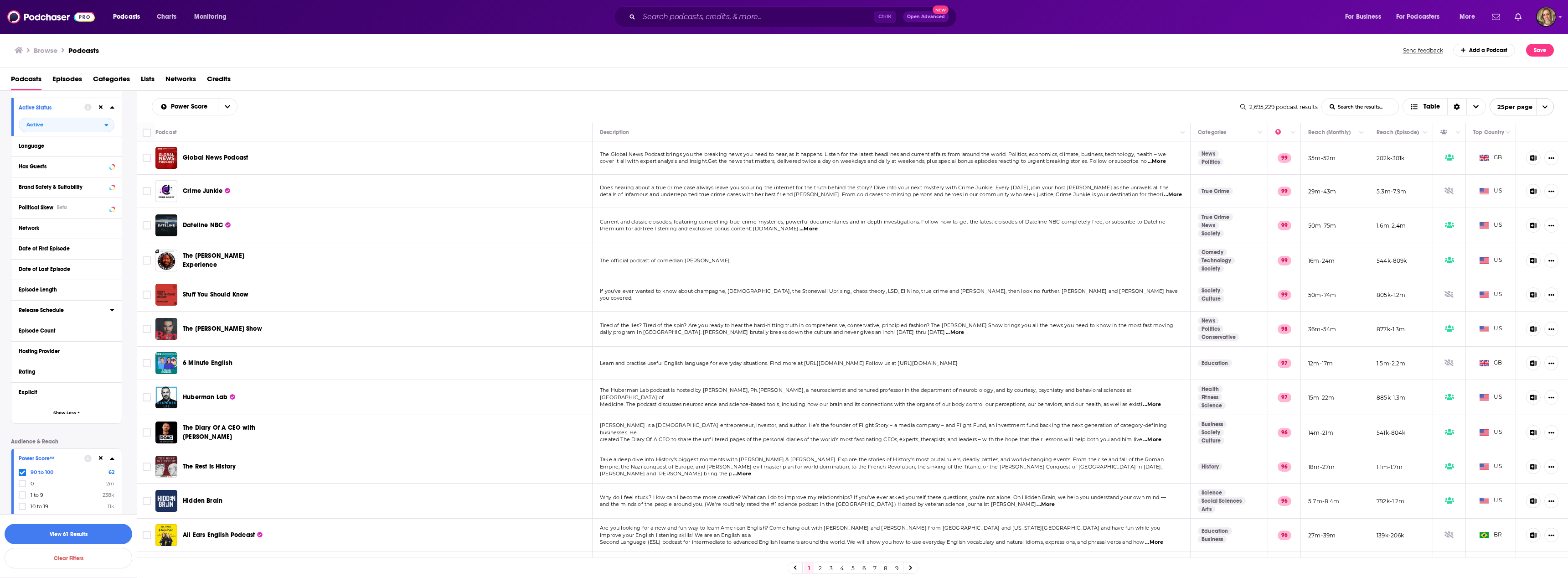
click at [77, 311] on div "Release Schedule" at bounding box center [61, 310] width 85 height 6
click at [23, 336] on icon at bounding box center [22, 335] width 5 height 4
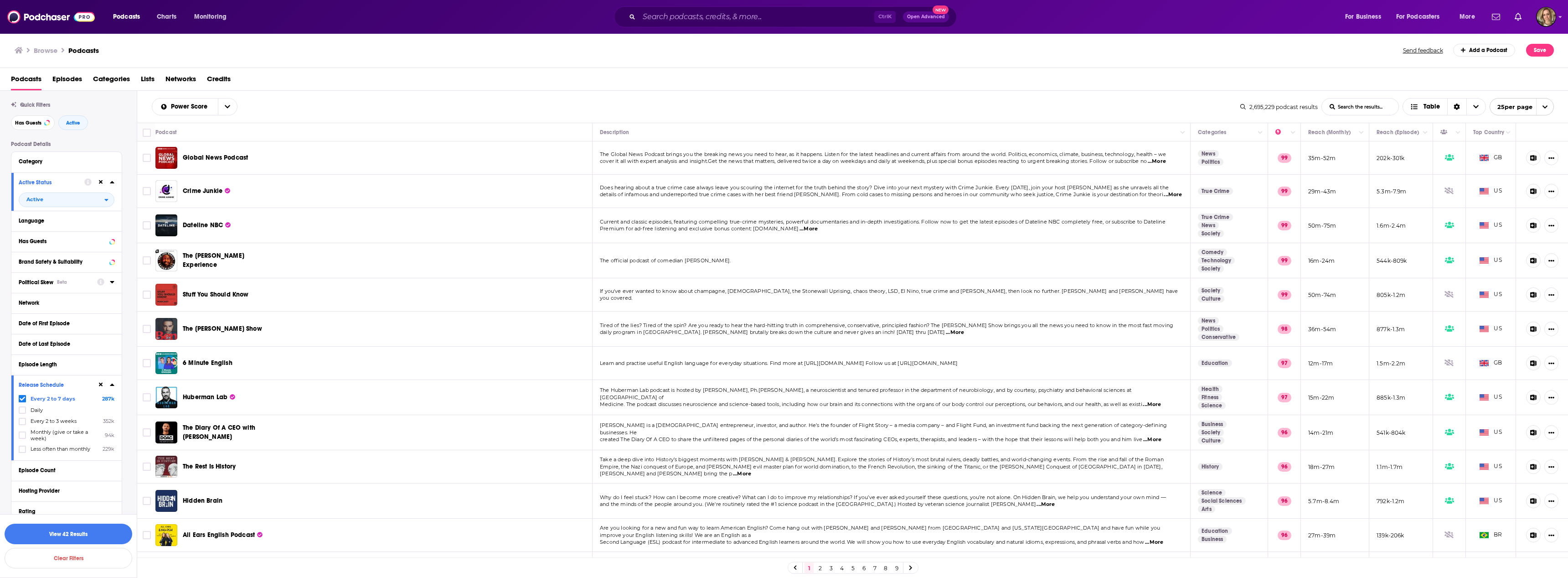
scroll to position [3, 0]
click at [86, 180] on div "Category" at bounding box center [61, 178] width 85 height 6
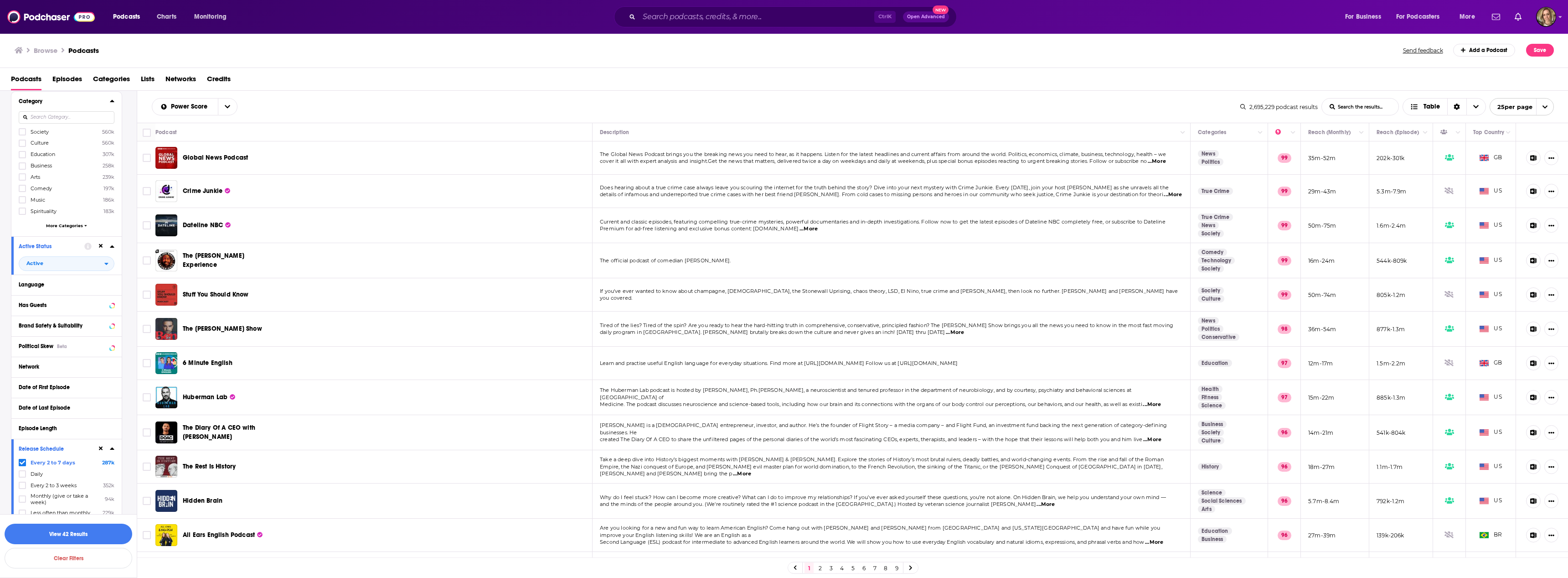
scroll to position [94, 0]
click at [69, 211] on span "More Categories" at bounding box center [65, 211] width 37 height 5
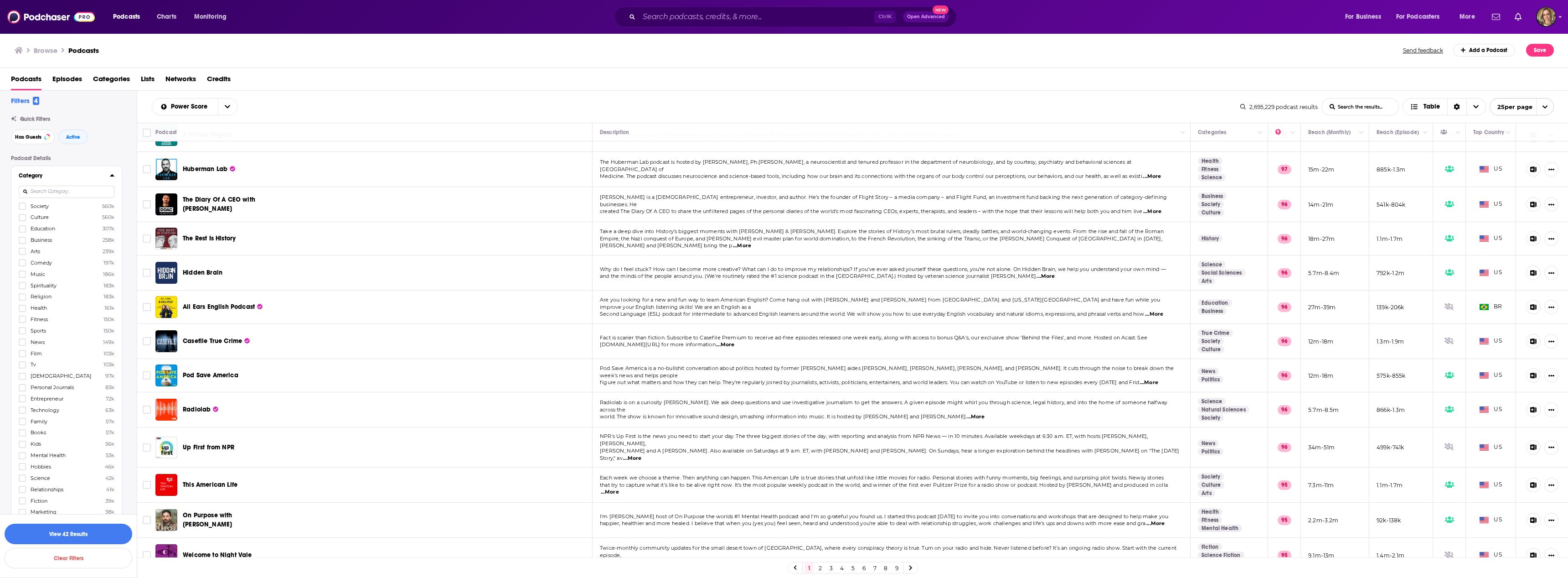
scroll to position [0, 0]
click at [109, 182] on button "Category" at bounding box center [65, 181] width 91 height 12
click at [77, 265] on button "Has Guests" at bounding box center [58, 261] width 79 height 12
click at [72, 281] on span "All" at bounding box center [61, 277] width 85 height 12
click at [43, 305] on span "Has guests" at bounding box center [49, 308] width 52 height 5
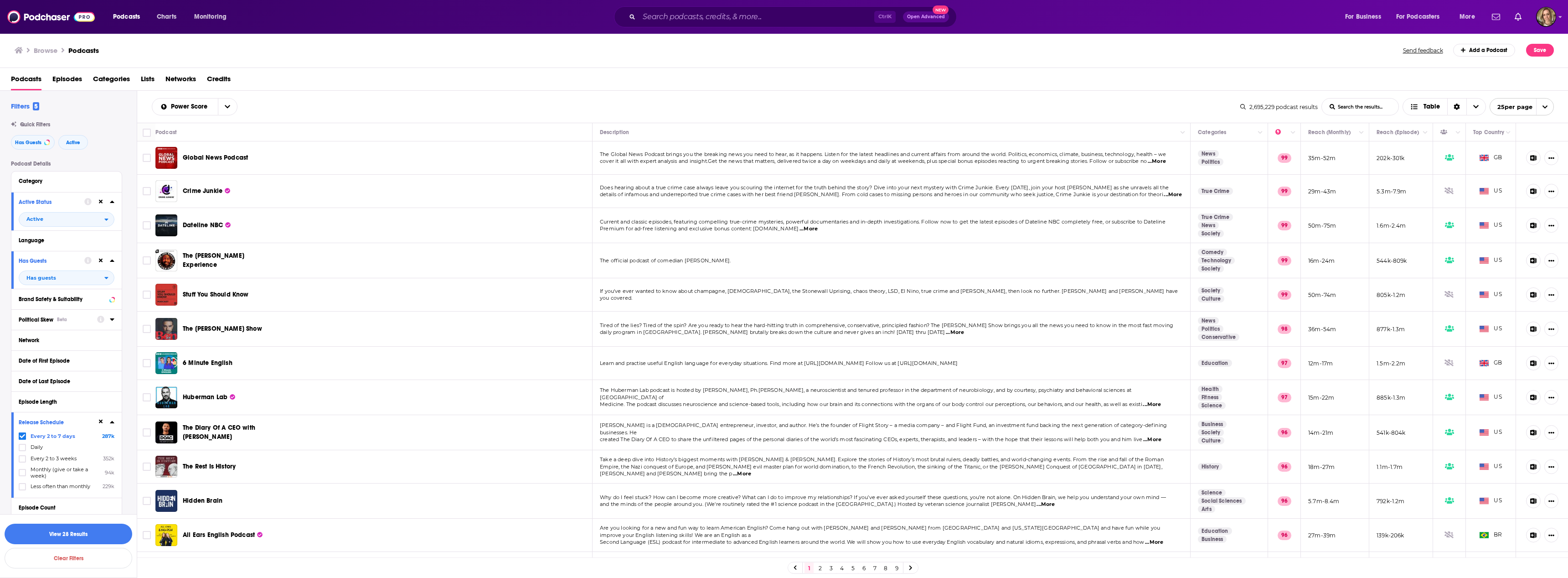
click at [44, 317] on span "Political Skew" at bounding box center [36, 320] width 35 height 6
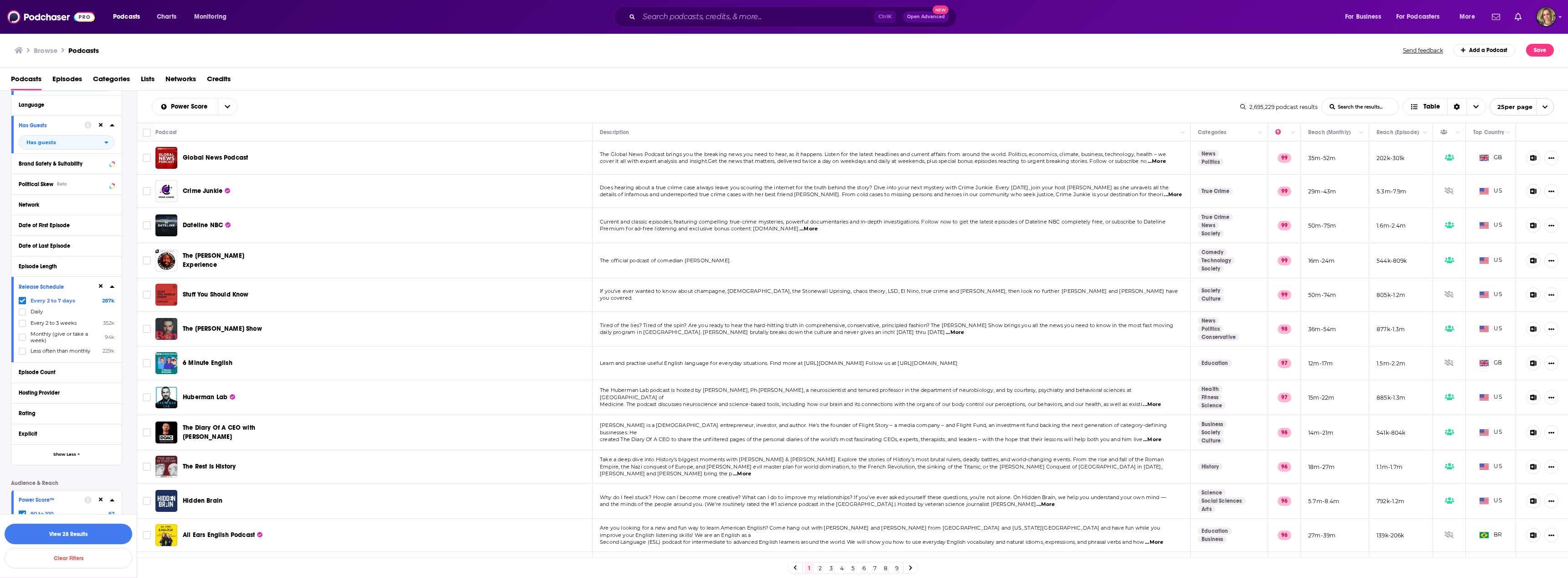
scroll to position [137, 0]
click at [44, 269] on button "Episode Length" at bounding box center [65, 264] width 91 height 12
click at [19, 289] on div "Episode Length Less than 10 minutes 949k 10-30 minutes 644k 30-60 minutes 659k …" at bounding box center [66, 295] width 110 height 80
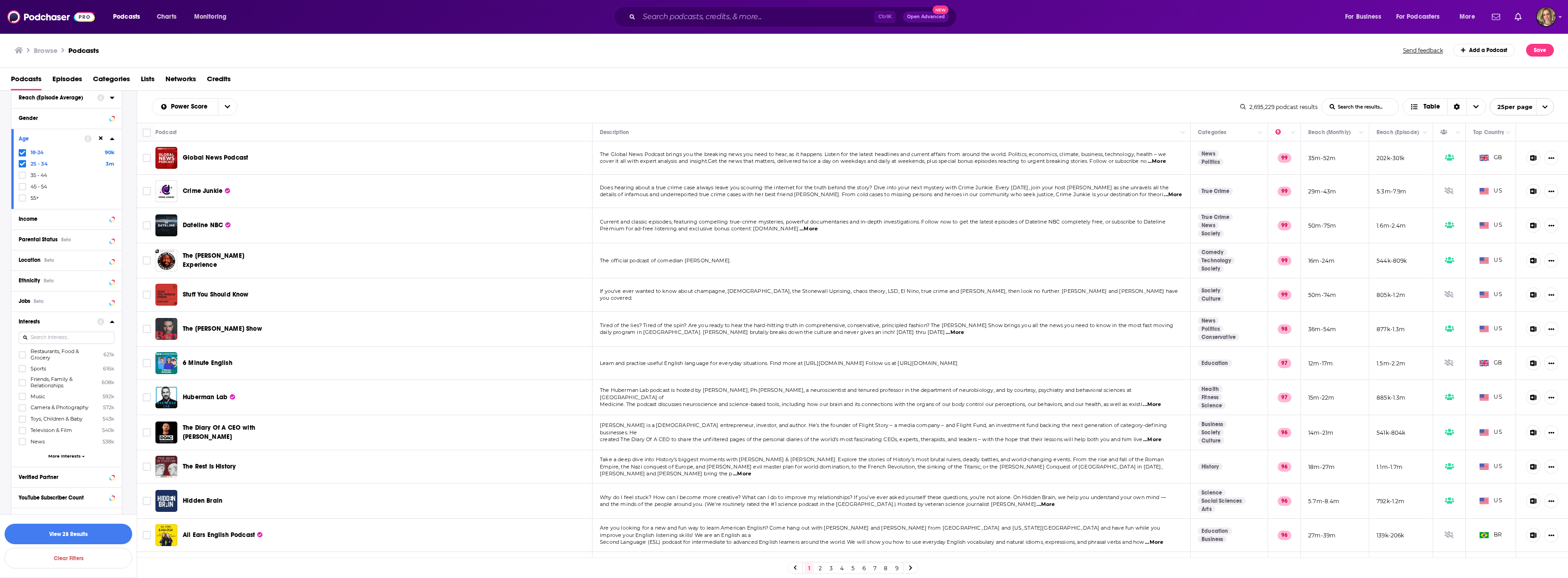
scroll to position [784, 0]
click at [65, 439] on span "More Interests" at bounding box center [64, 438] width 32 height 5
click at [20, 368] on icon at bounding box center [22, 367] width 5 height 5
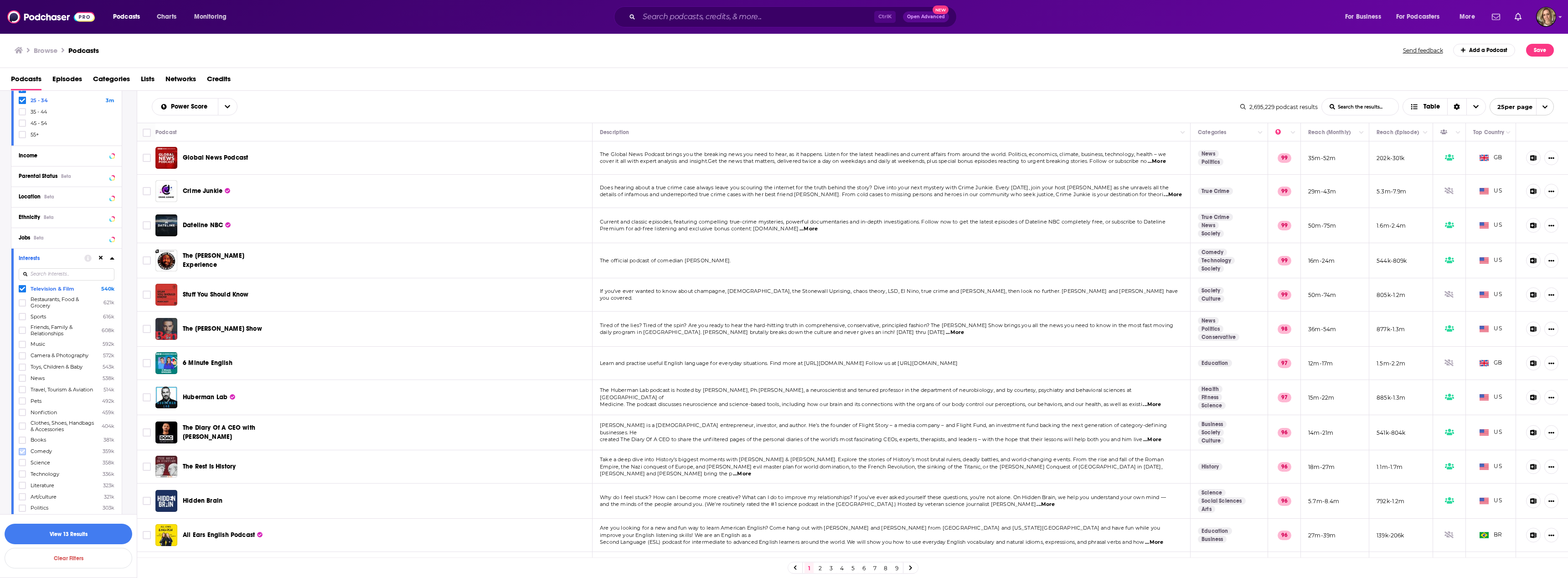
click at [21, 450] on icon at bounding box center [22, 451] width 5 height 5
click at [23, 437] on icon at bounding box center [22, 437] width 5 height 5
click at [20, 439] on icon at bounding box center [22, 441] width 5 height 5
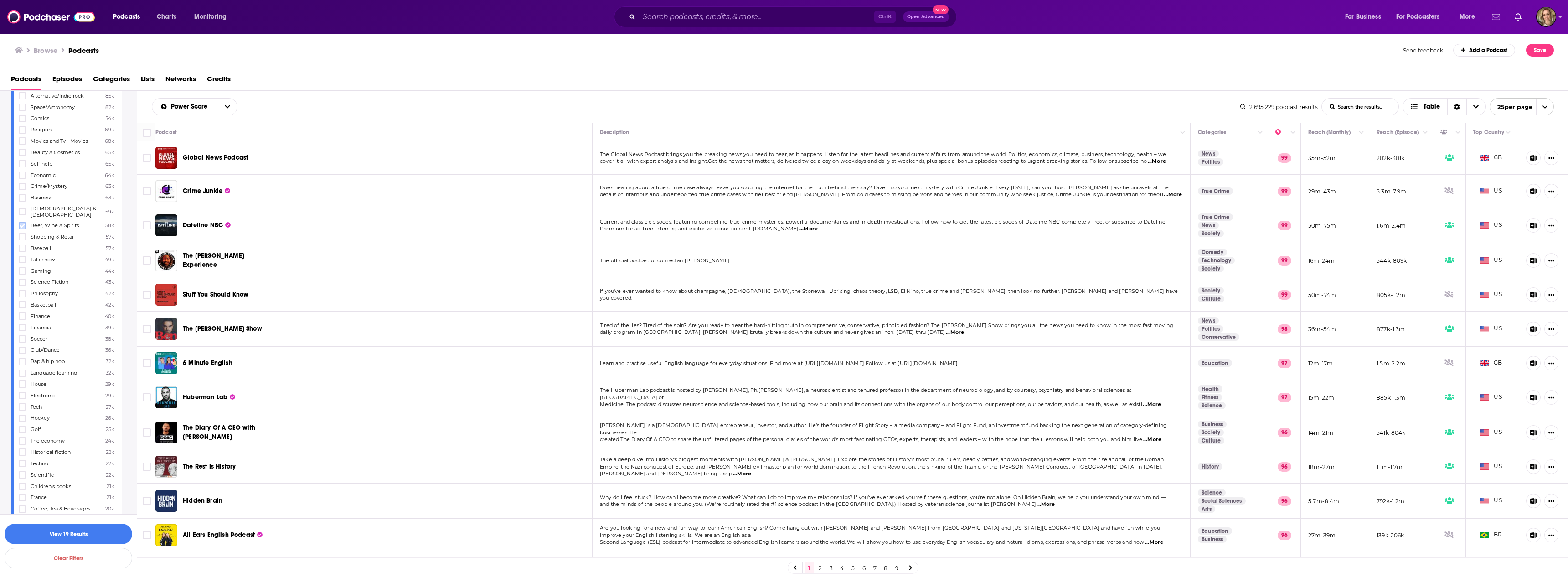
click at [20, 224] on icon at bounding box center [22, 225] width 5 height 4
click at [24, 272] on icon at bounding box center [22, 270] width 5 height 5
click at [22, 381] on icon at bounding box center [22, 383] width 5 height 5
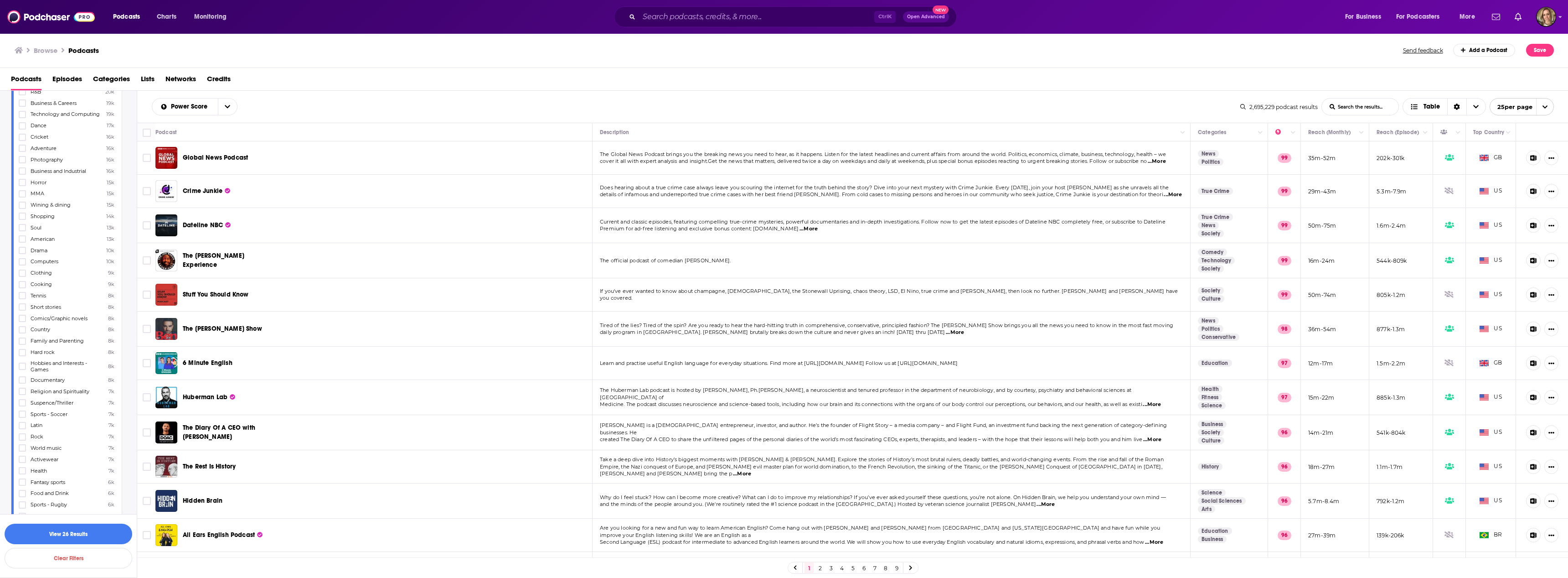
scroll to position [1970, 0]
click at [19, 406] on label at bounding box center [23, 409] width 7 height 7
click at [23, 455] on icon at bounding box center [22, 457] width 5 height 4
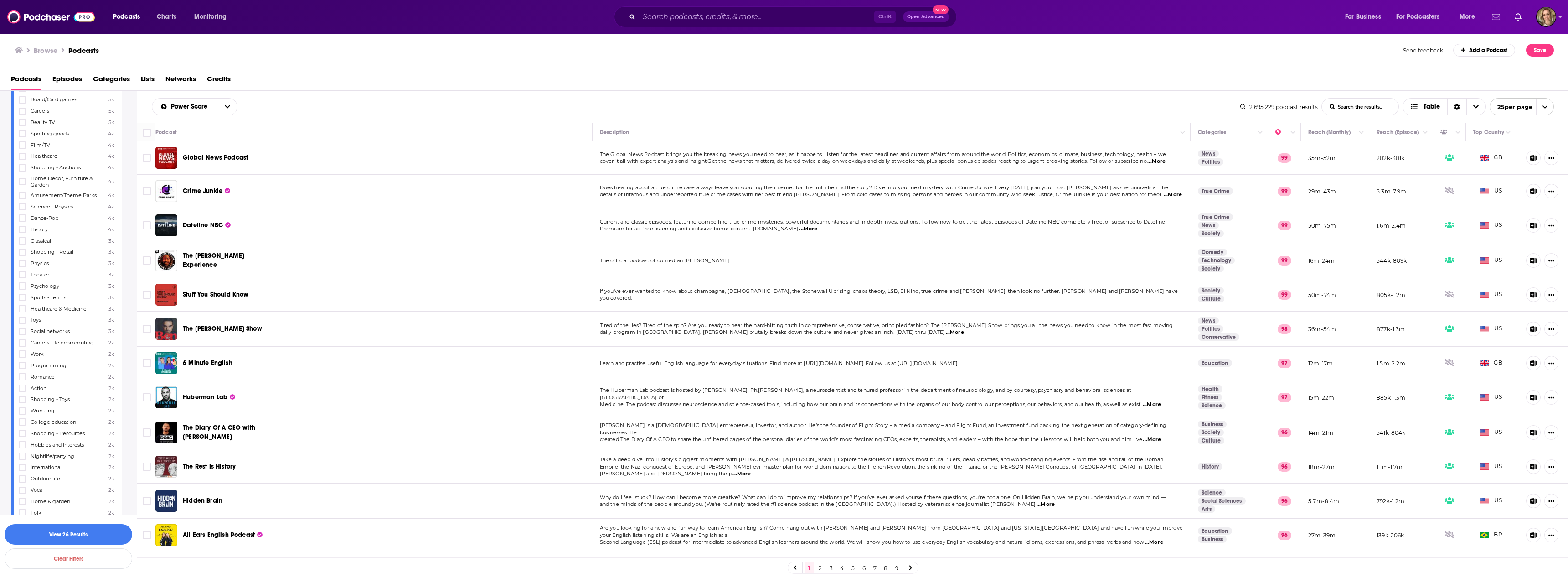
scroll to position [2563, 0]
click at [21, 407] on icon at bounding box center [22, 410] width 5 height 5
click at [24, 476] on icon at bounding box center [22, 478] width 5 height 4
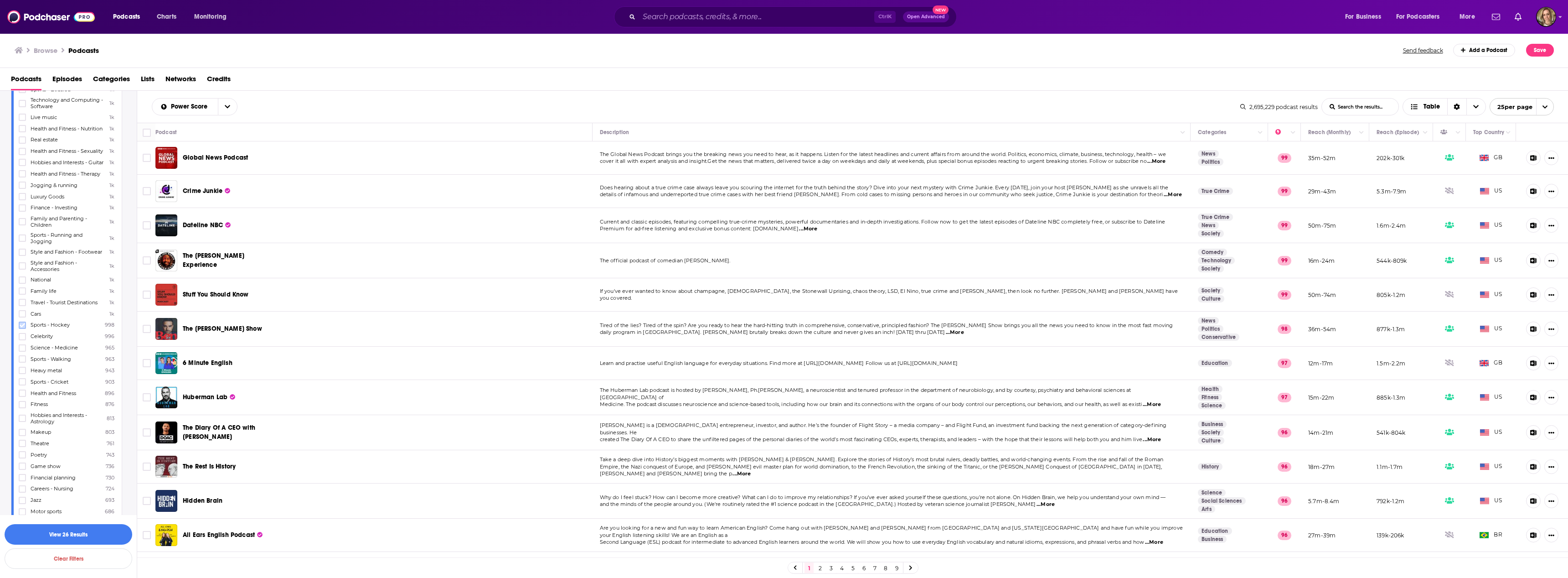
click at [23, 324] on icon at bounding box center [22, 325] width 5 height 5
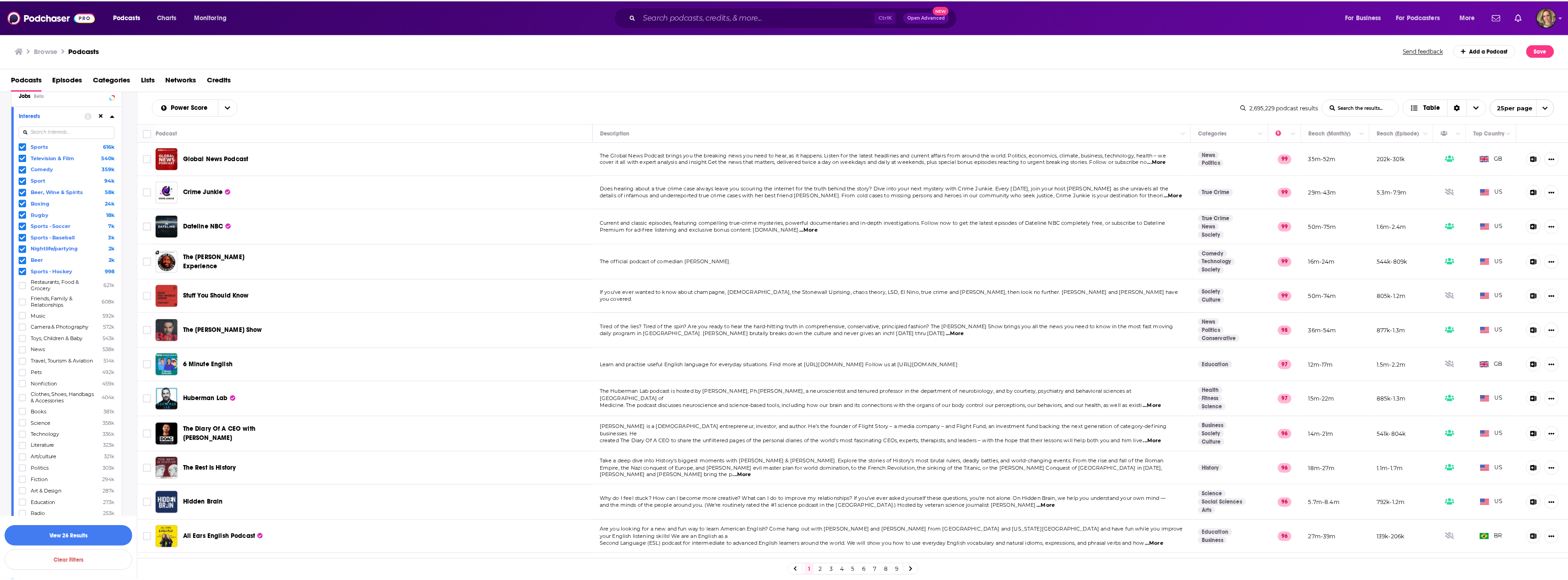
scroll to position [924, 0]
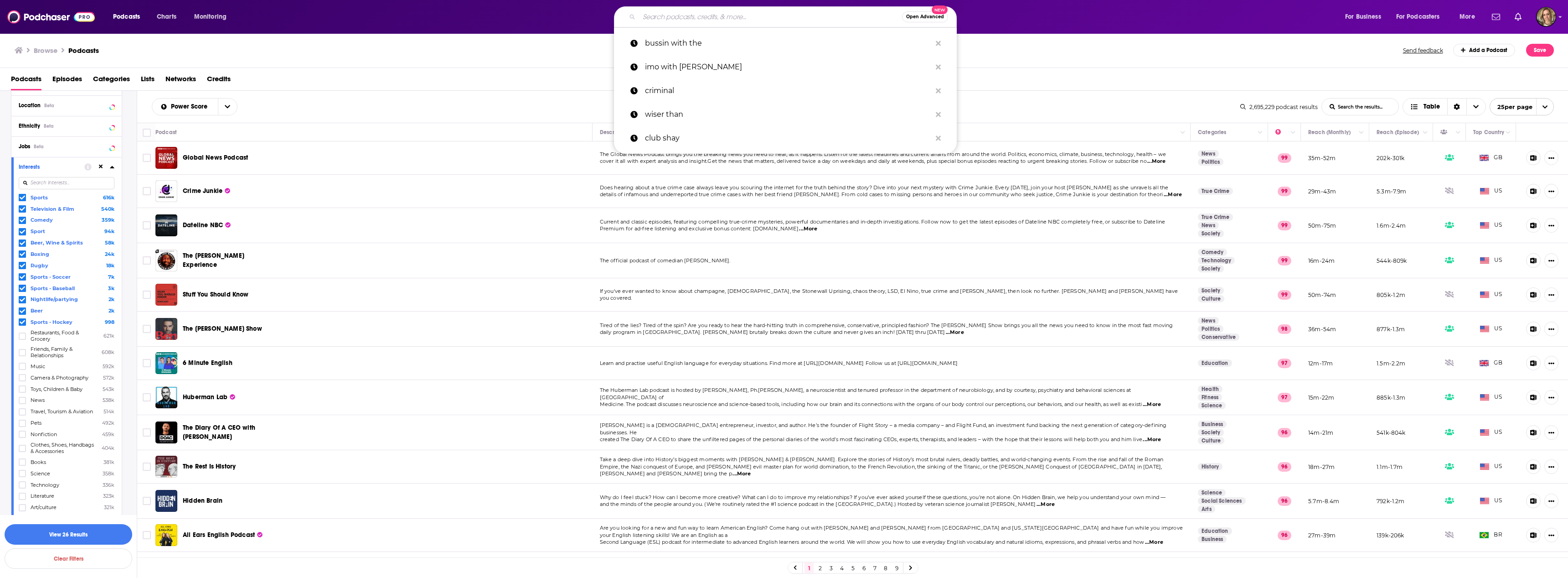
click at [791, 14] on input "Search podcasts, credits, & more..." at bounding box center [771, 17] width 263 height 15
click at [941, 43] on icon "Search podcasts, credits, & more..." at bounding box center [938, 43] width 5 height 7
click at [940, 40] on icon "Search podcasts, credits, & more..." at bounding box center [938, 43] width 5 height 7
click at [940, 41] on icon "Search podcasts, credits, & more..." at bounding box center [938, 43] width 5 height 5
click at [938, 44] on icon "Search podcasts, credits, & more..." at bounding box center [938, 43] width 5 height 5
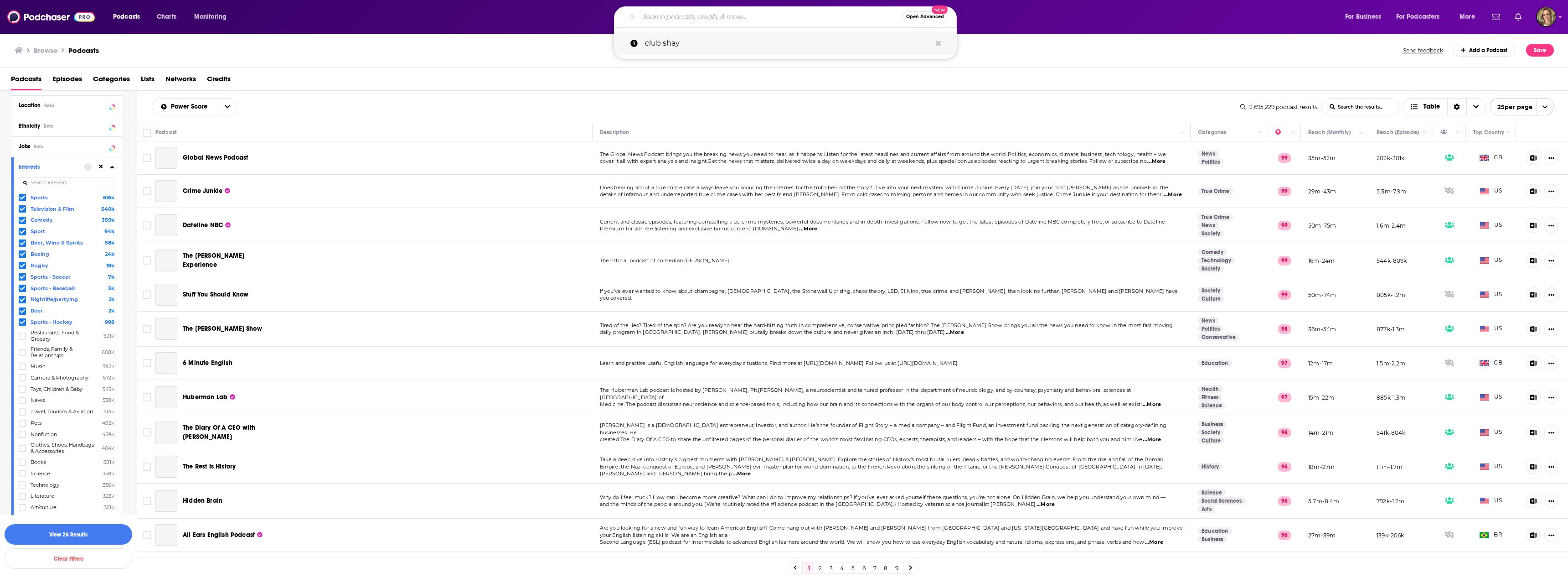
click at [937, 44] on icon "Search podcasts, credits, & more..." at bounding box center [938, 43] width 5 height 5
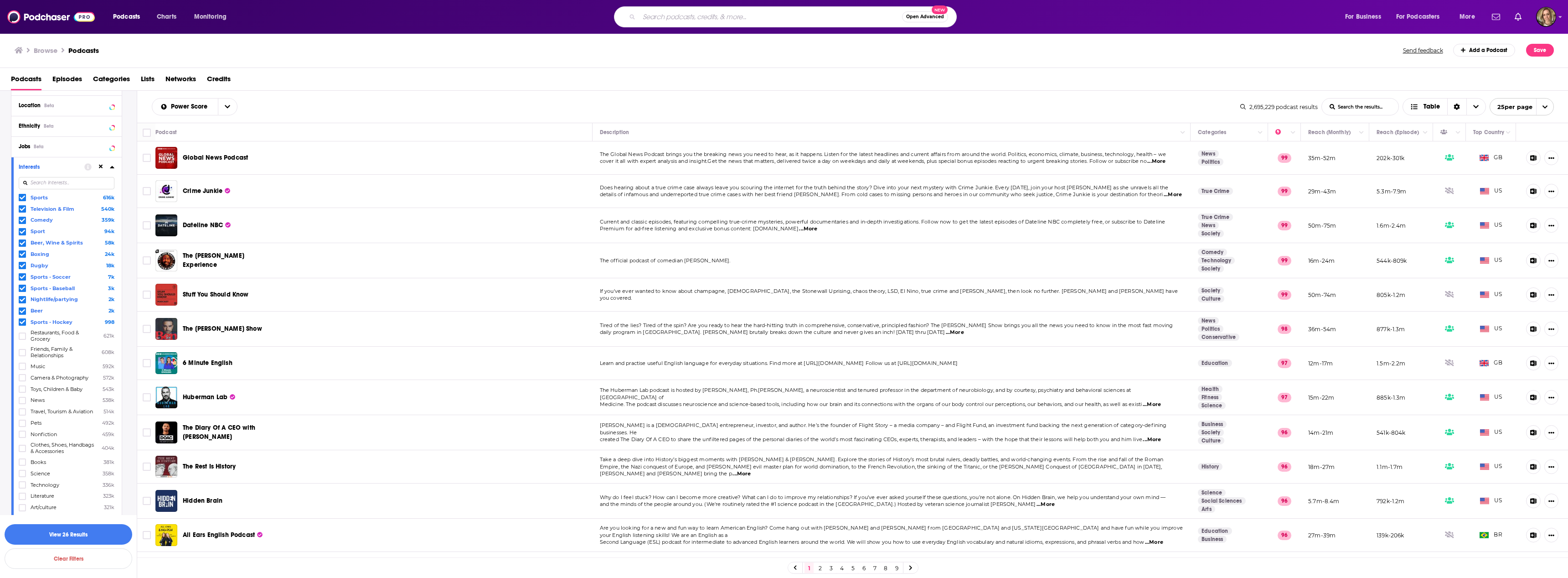
click at [740, 20] on input "Search podcasts, credits, & more..." at bounding box center [771, 17] width 263 height 15
type input "THE DAILY"
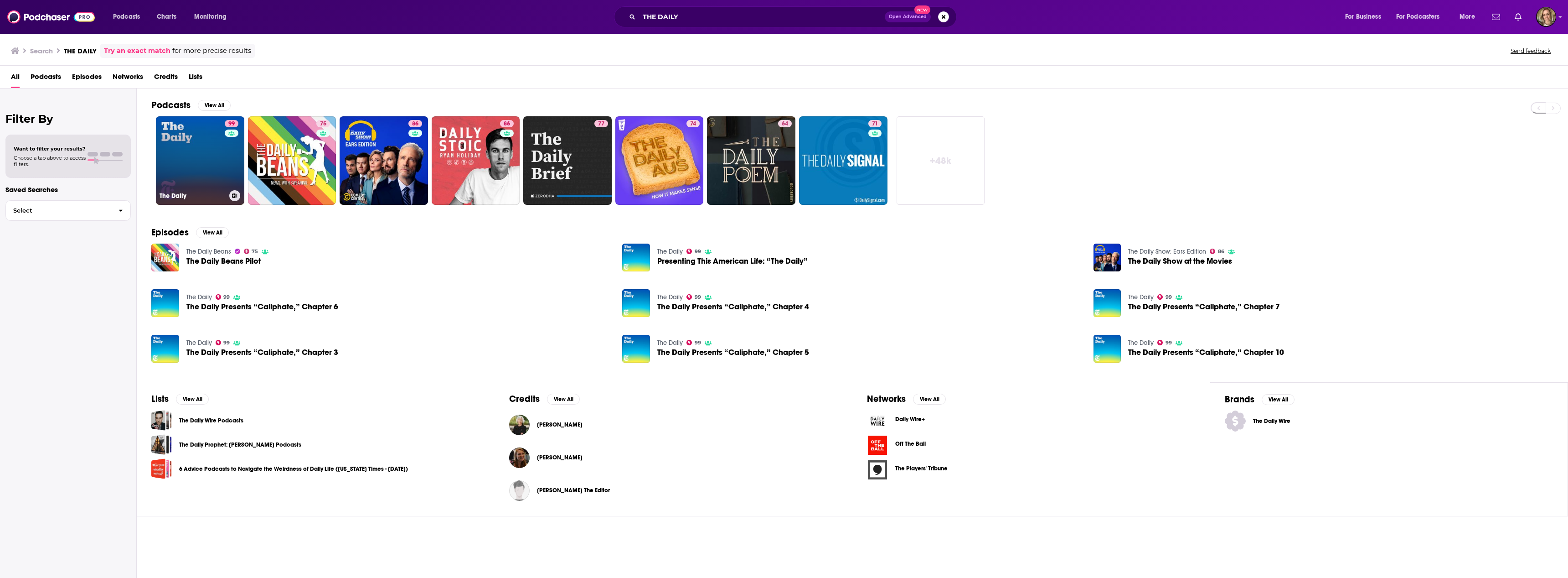
click at [206, 171] on link "99 The Daily" at bounding box center [200, 160] width 88 height 88
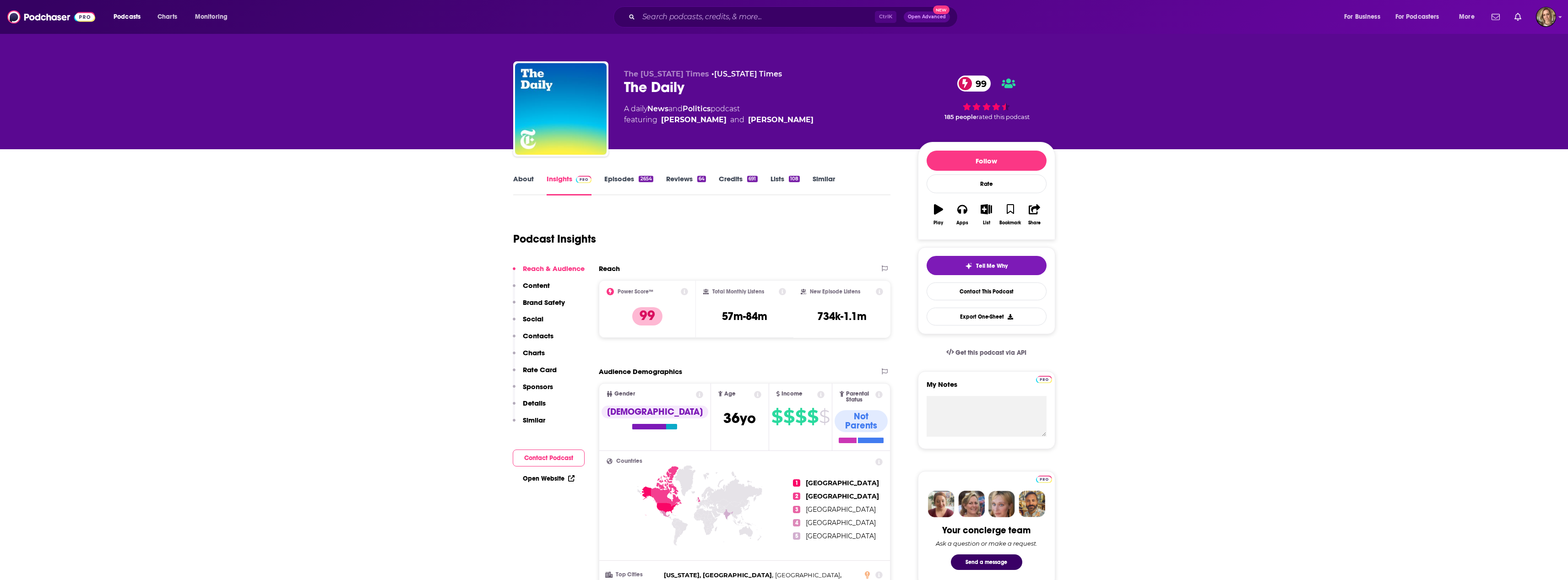
click at [624, 179] on link "Episodes 2654" at bounding box center [628, 185] width 48 height 21
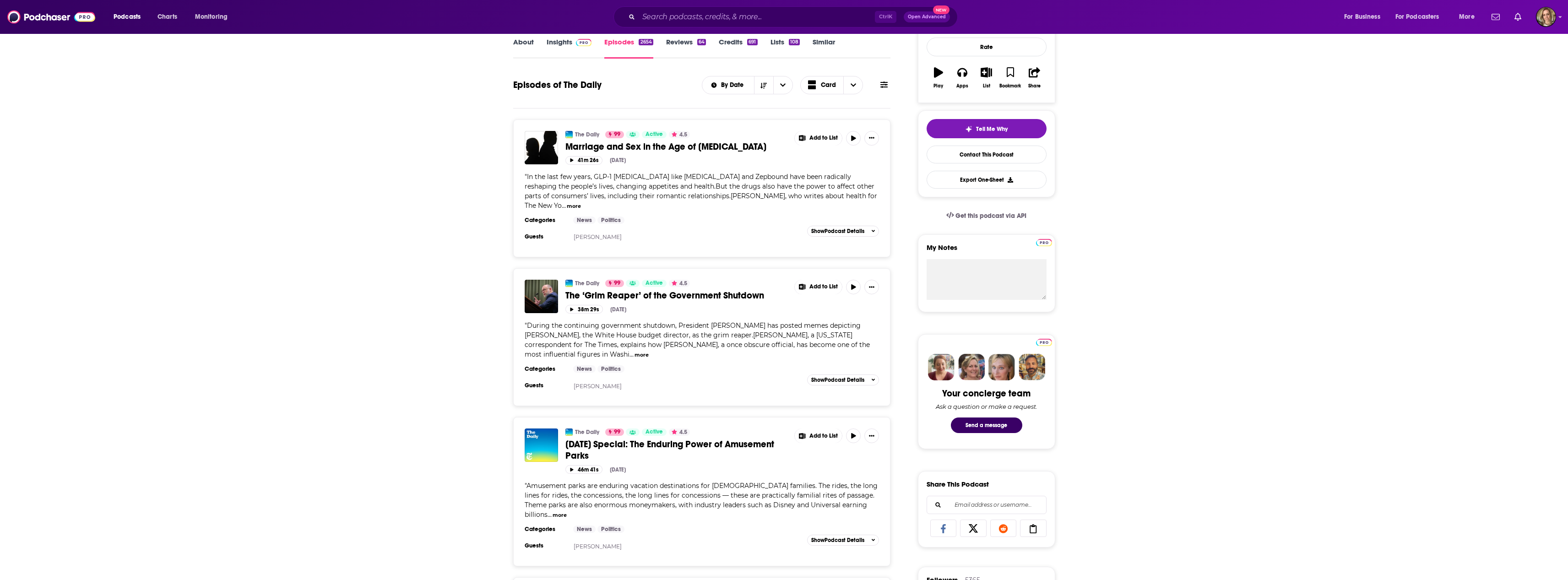
scroll to position [138, 0]
click at [852, 537] on span "Show Podcast Details" at bounding box center [837, 540] width 53 height 6
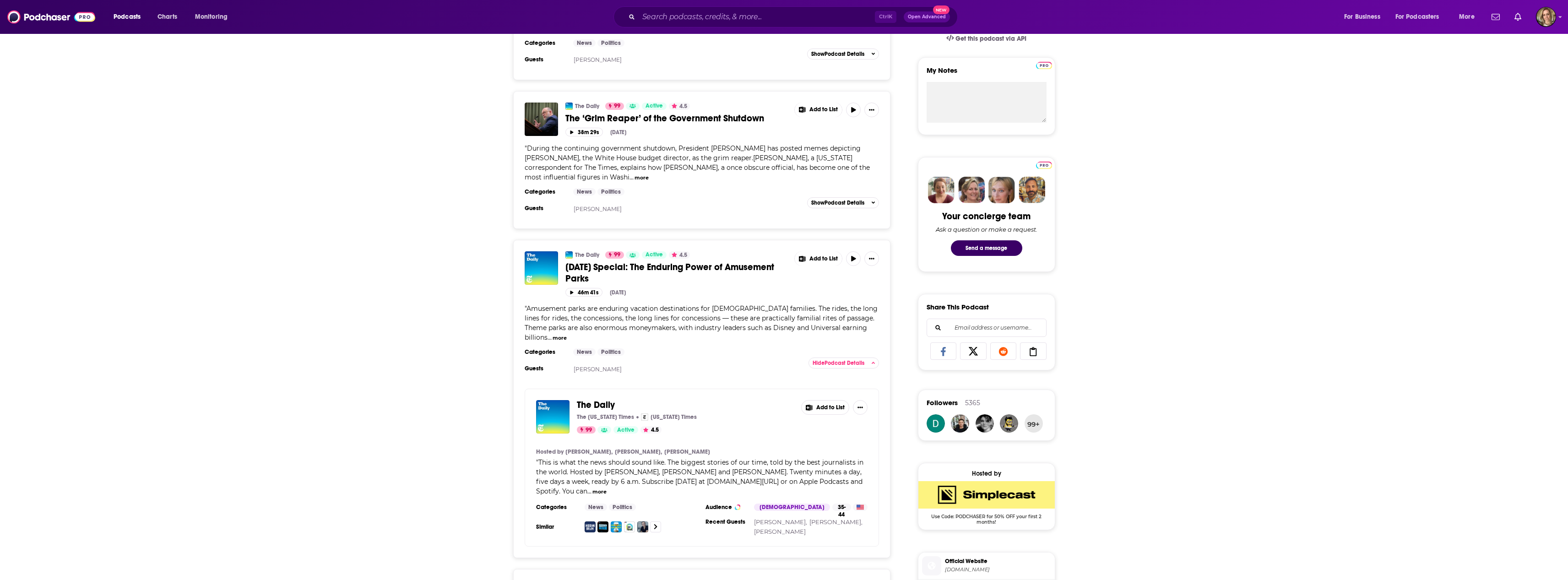
scroll to position [320, 0]
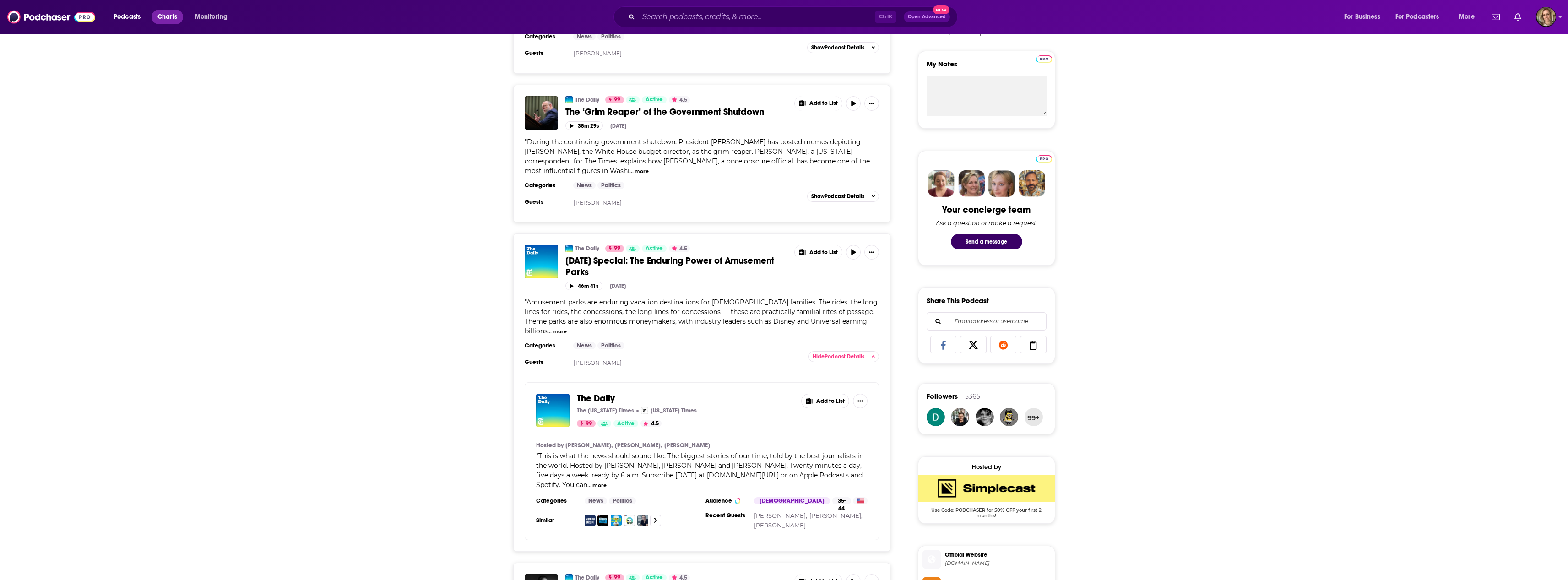
click at [165, 14] on span "Charts" at bounding box center [167, 17] width 20 height 13
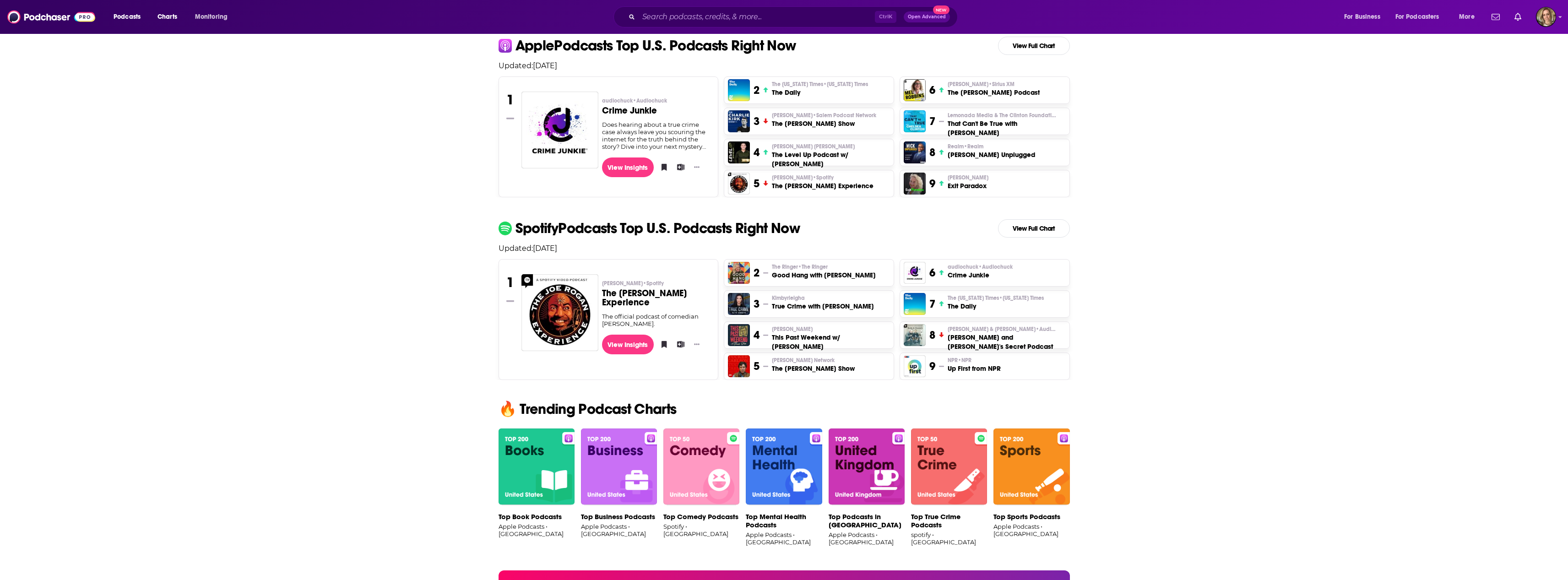
scroll to position [229, 0]
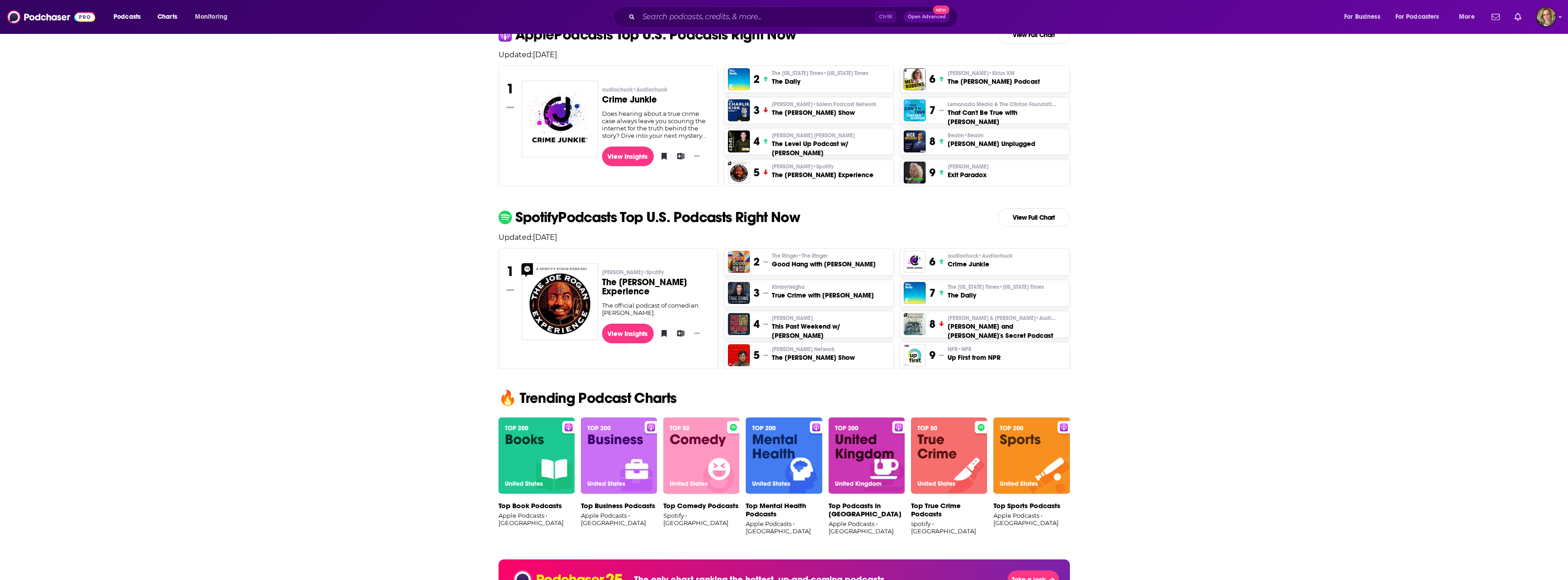
click at [1017, 468] on img at bounding box center [1031, 456] width 76 height 77
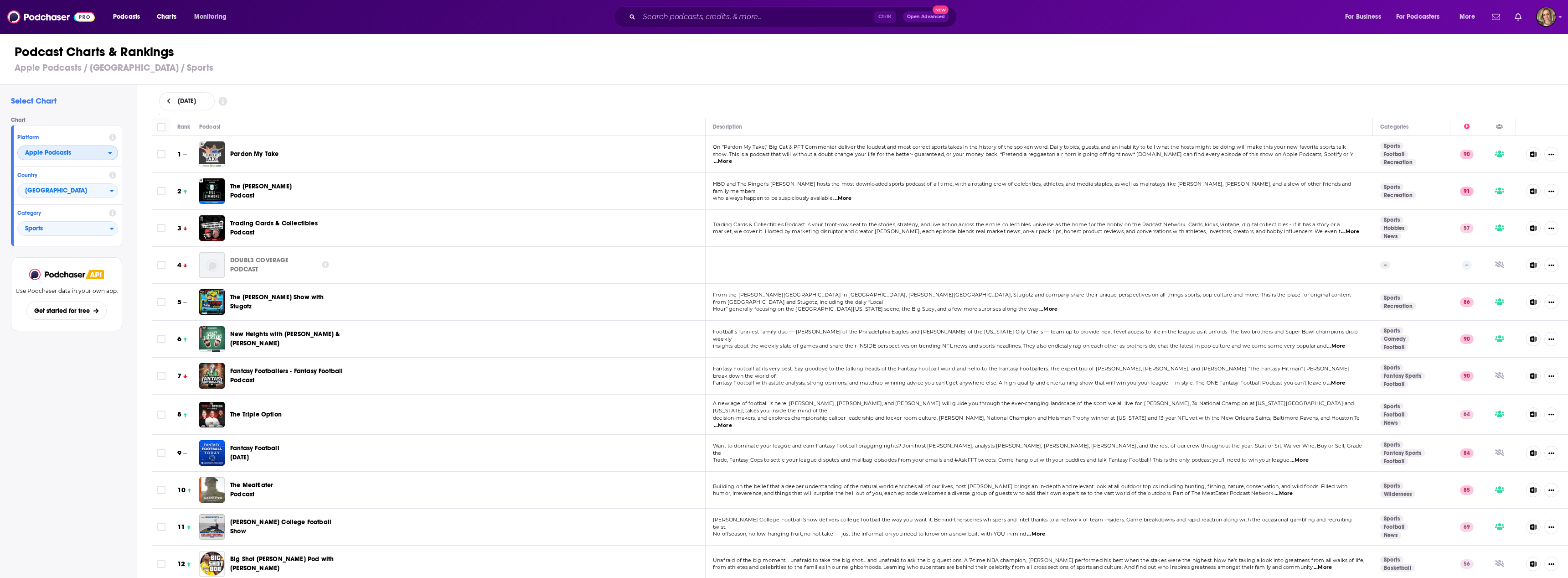
click at [57, 153] on span "Apple Podcasts" at bounding box center [48, 153] width 46 height 6
click at [63, 182] on span "Spotify" at bounding box center [67, 180] width 89 height 5
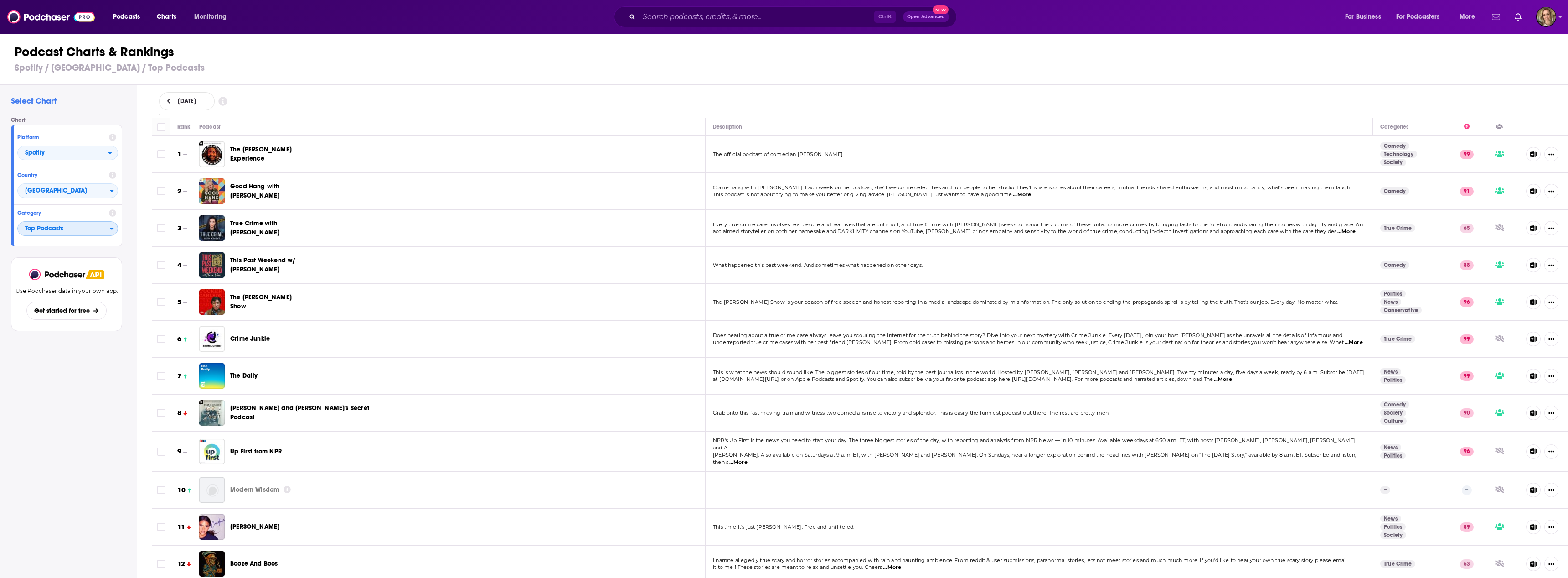
click at [75, 221] on span "Top Podcasts" at bounding box center [63, 228] width 92 height 15
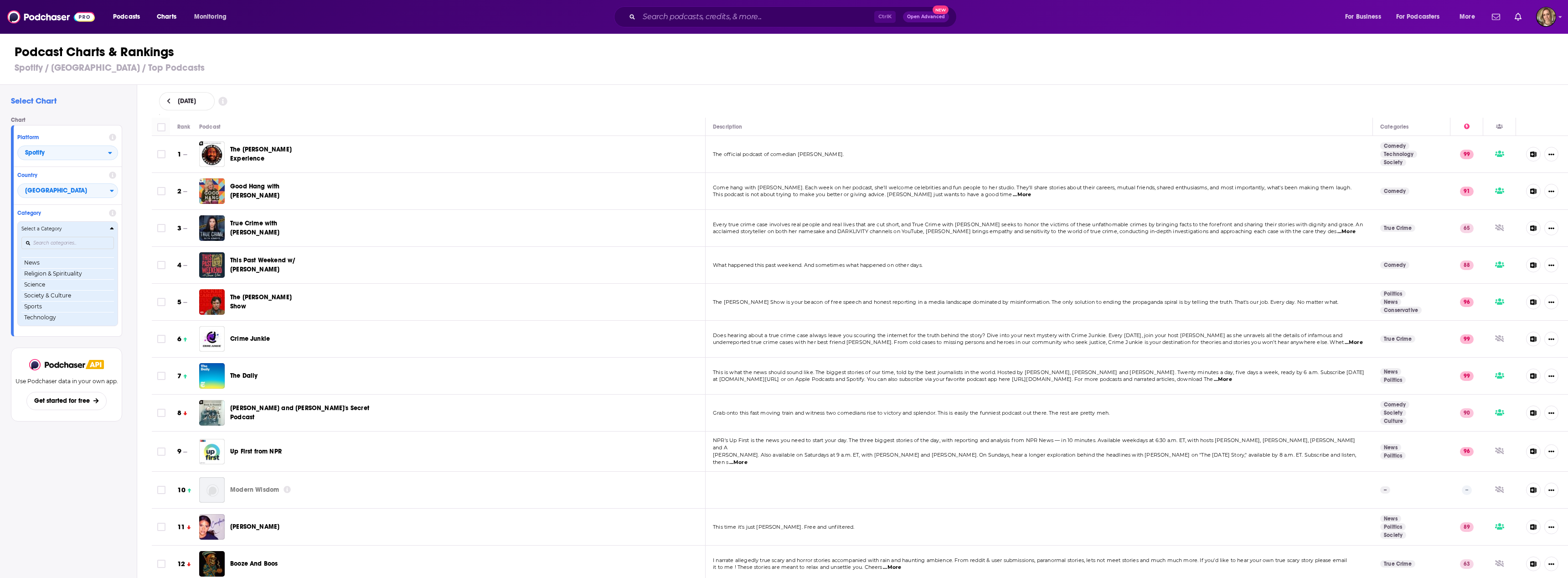
scroll to position [129, 0]
click at [68, 286] on button "Sports" at bounding box center [68, 284] width 93 height 11
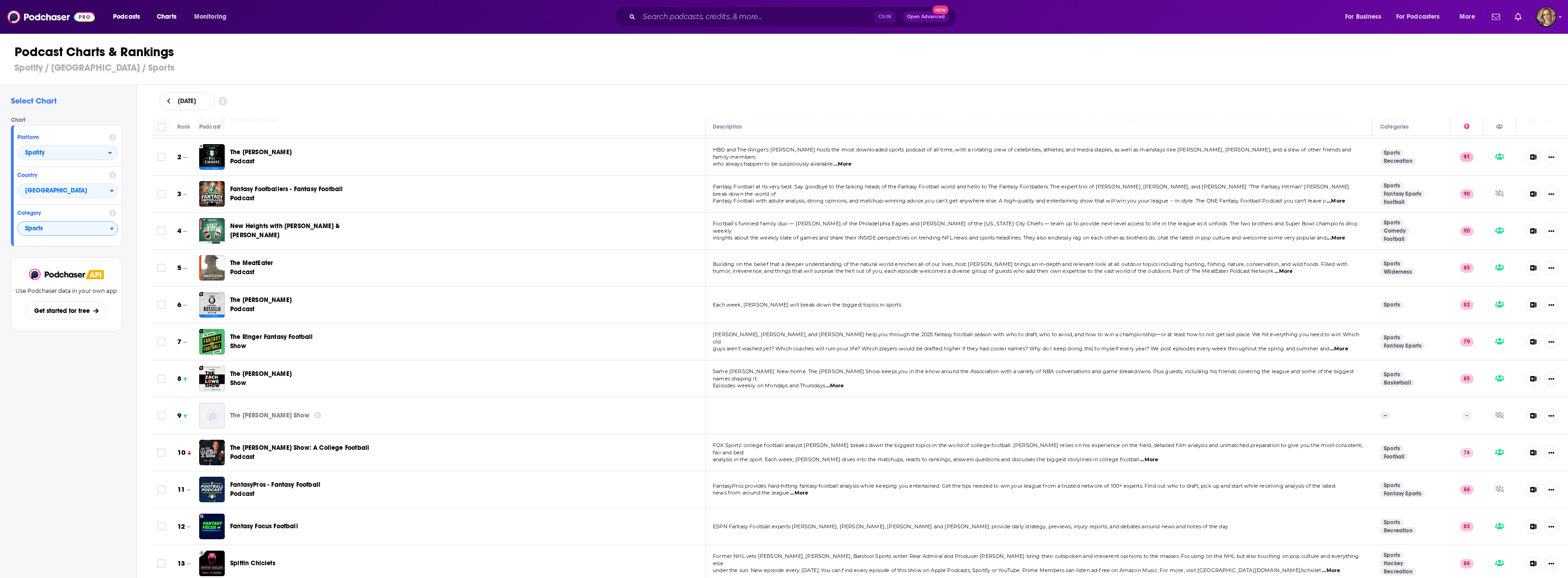
scroll to position [183, 0]
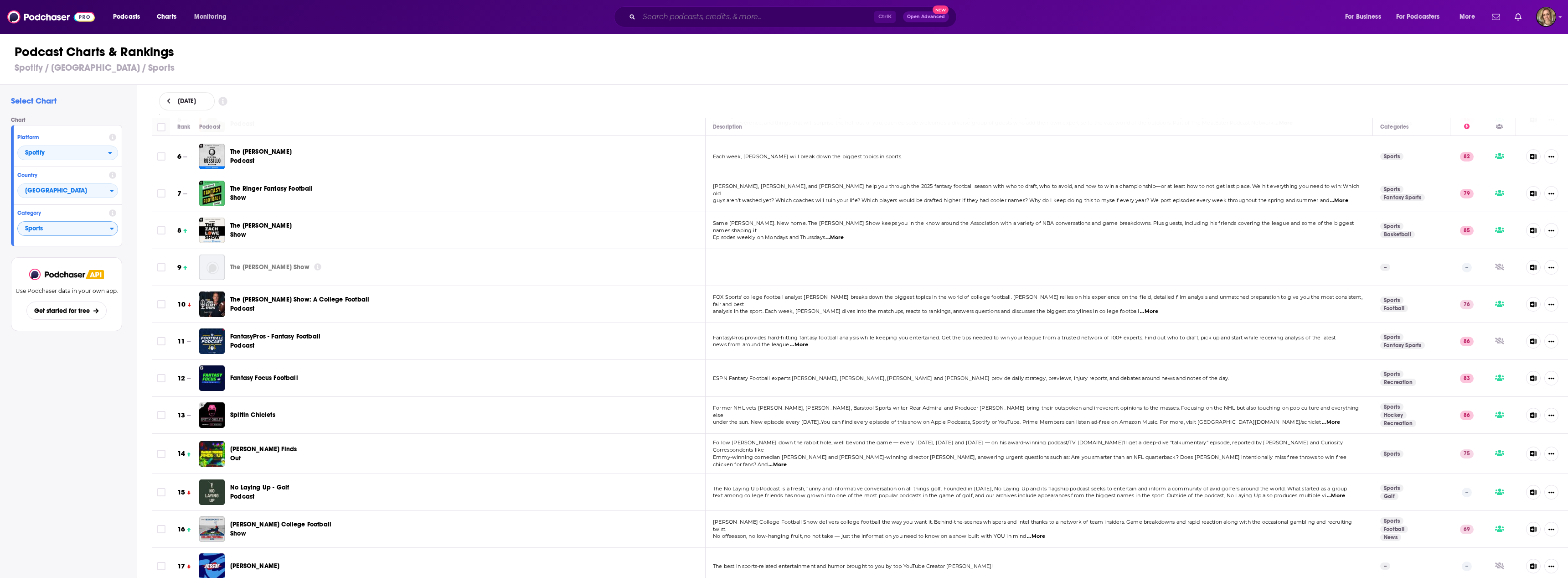
click at [743, 15] on input "Search podcasts, credits, & more..." at bounding box center [757, 17] width 235 height 15
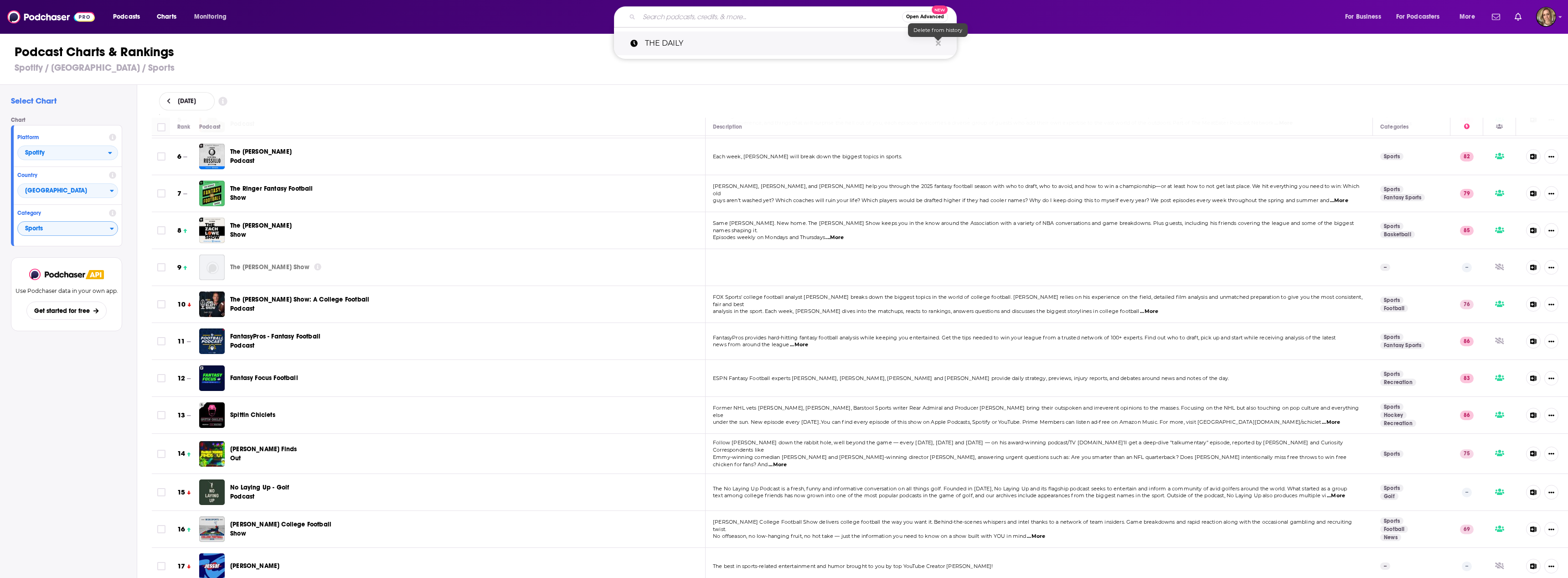
click at [936, 44] on icon "Search podcasts, credits, & more..." at bounding box center [938, 43] width 5 height 7
